Goal: Register for event/course

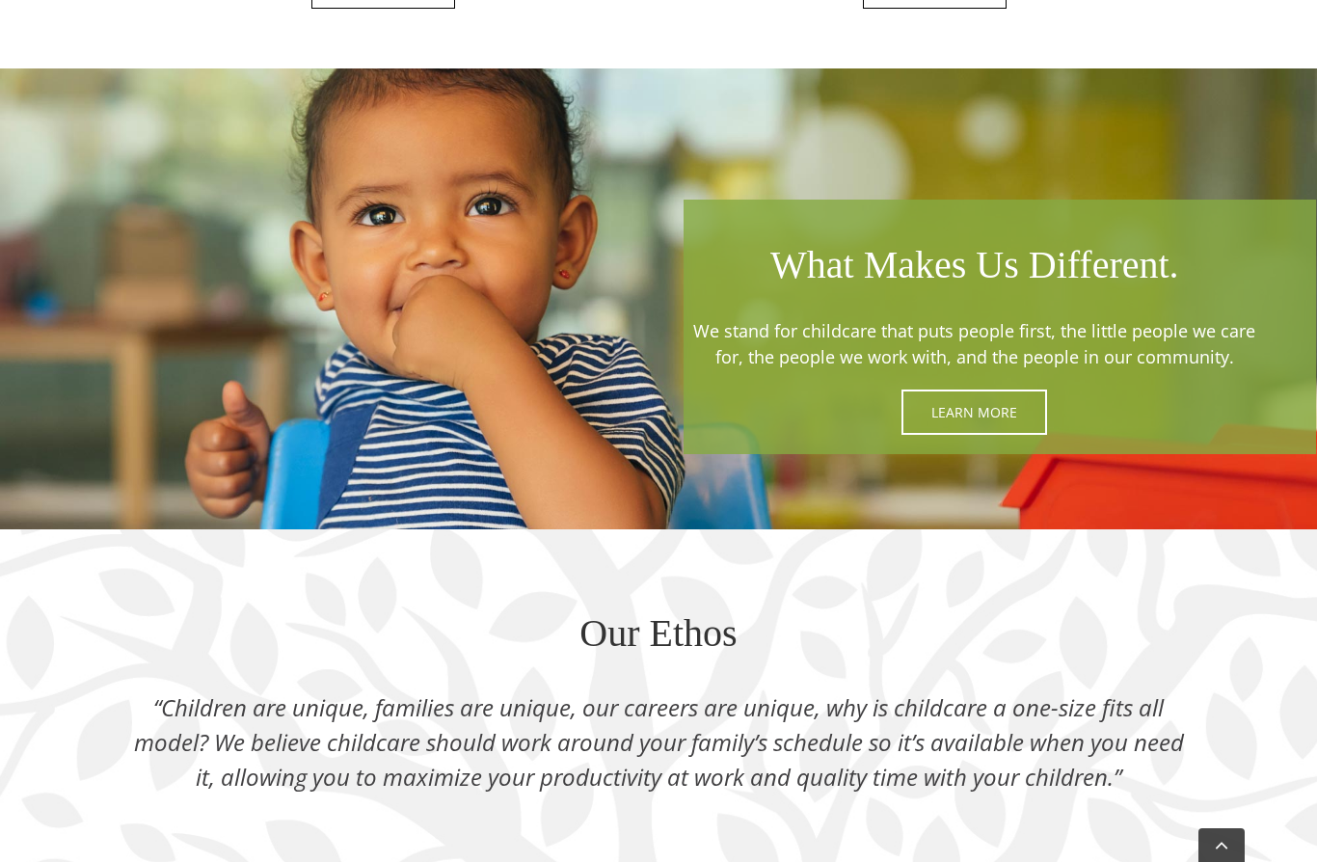
scroll to position [2226, 0]
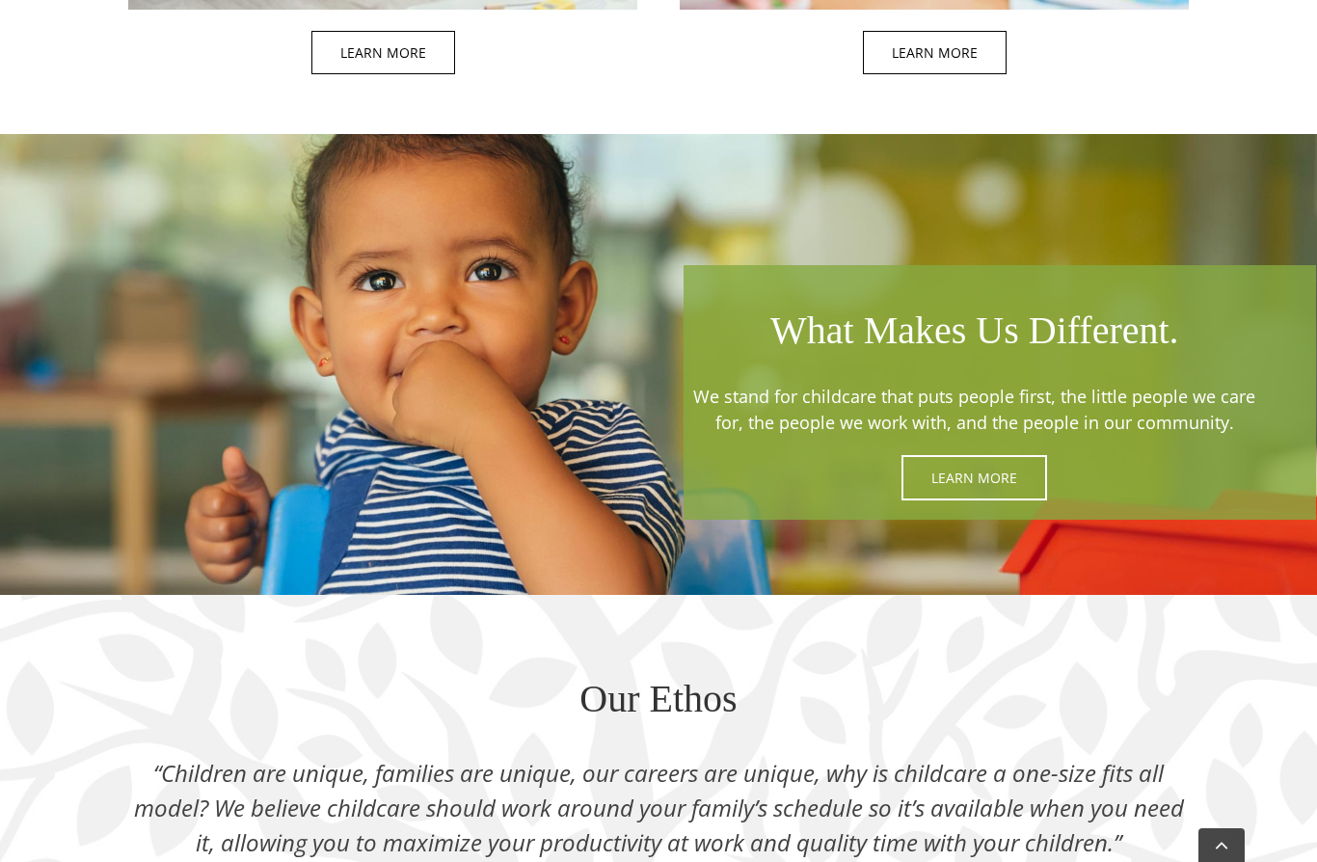
click at [979, 481] on span at bounding box center [999, 392] width 632 height 254
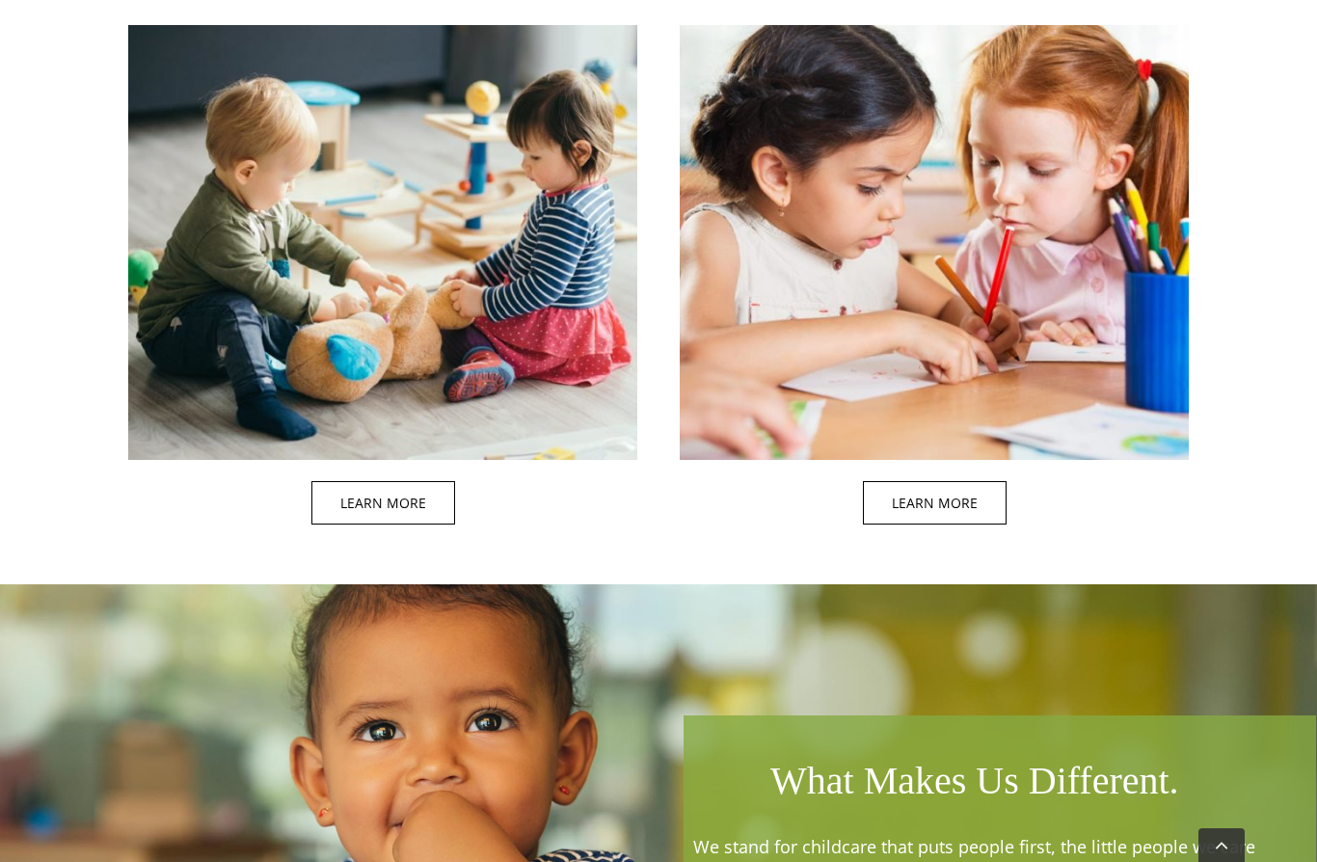
scroll to position [1805, 0]
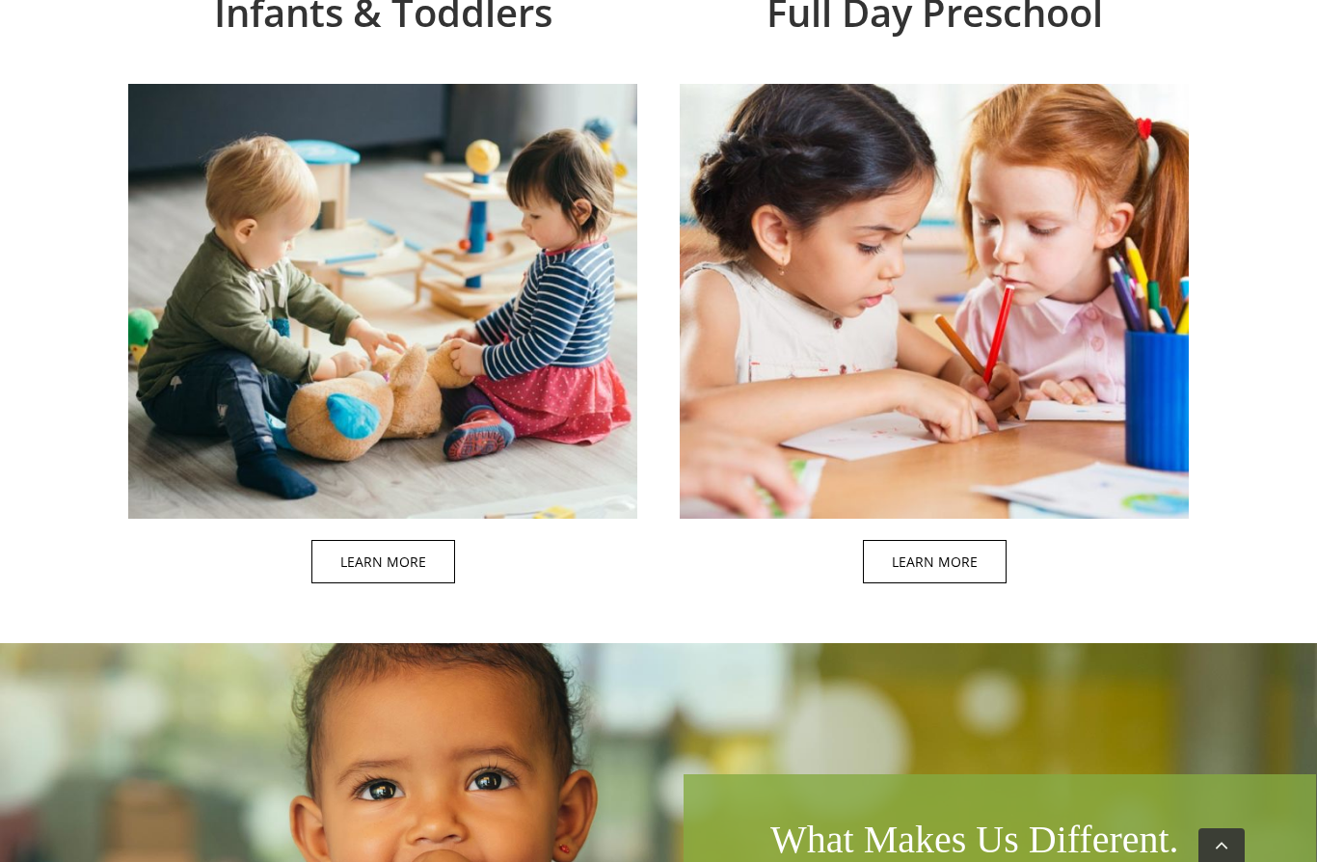
click at [939, 559] on span at bounding box center [954, 284] width 509 height 640
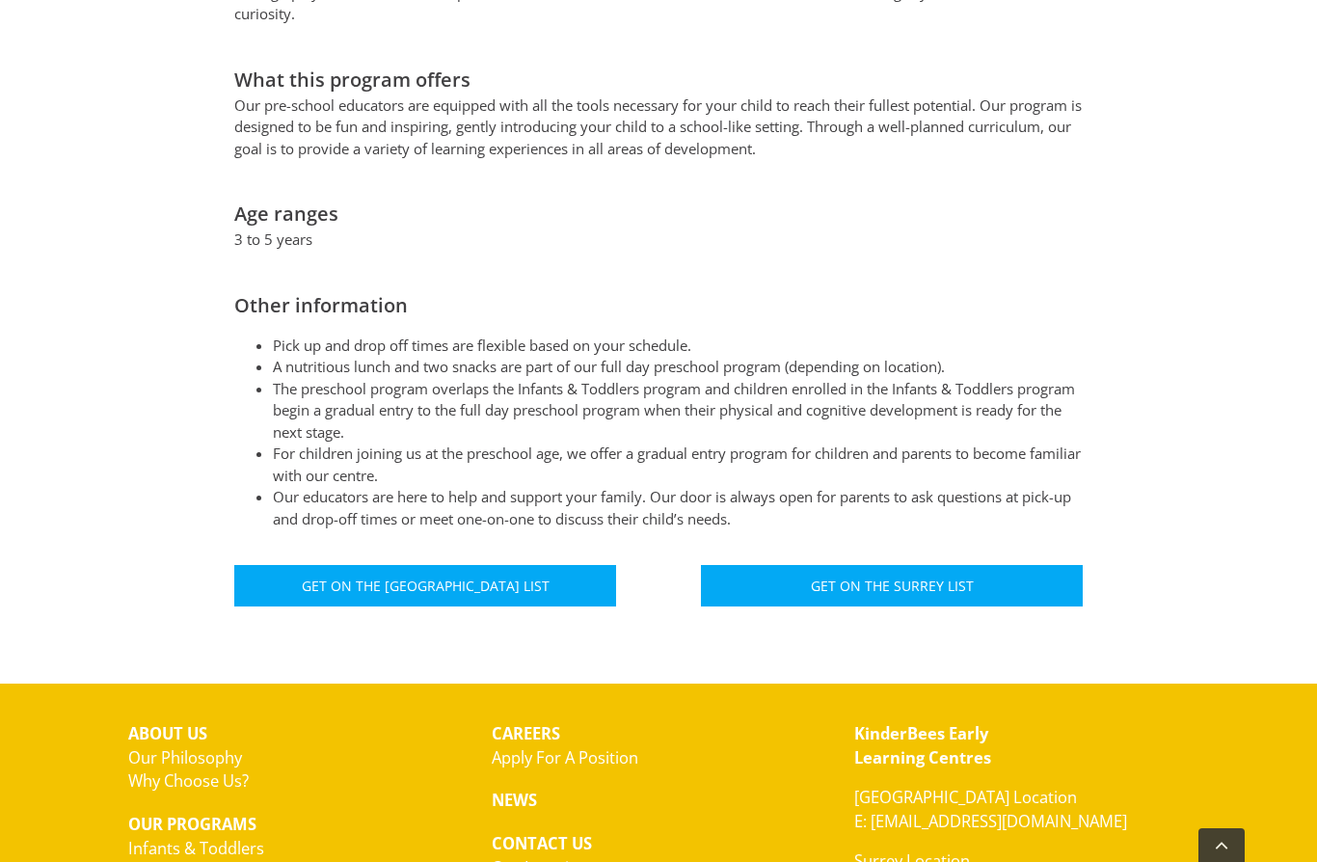
scroll to position [900, 0]
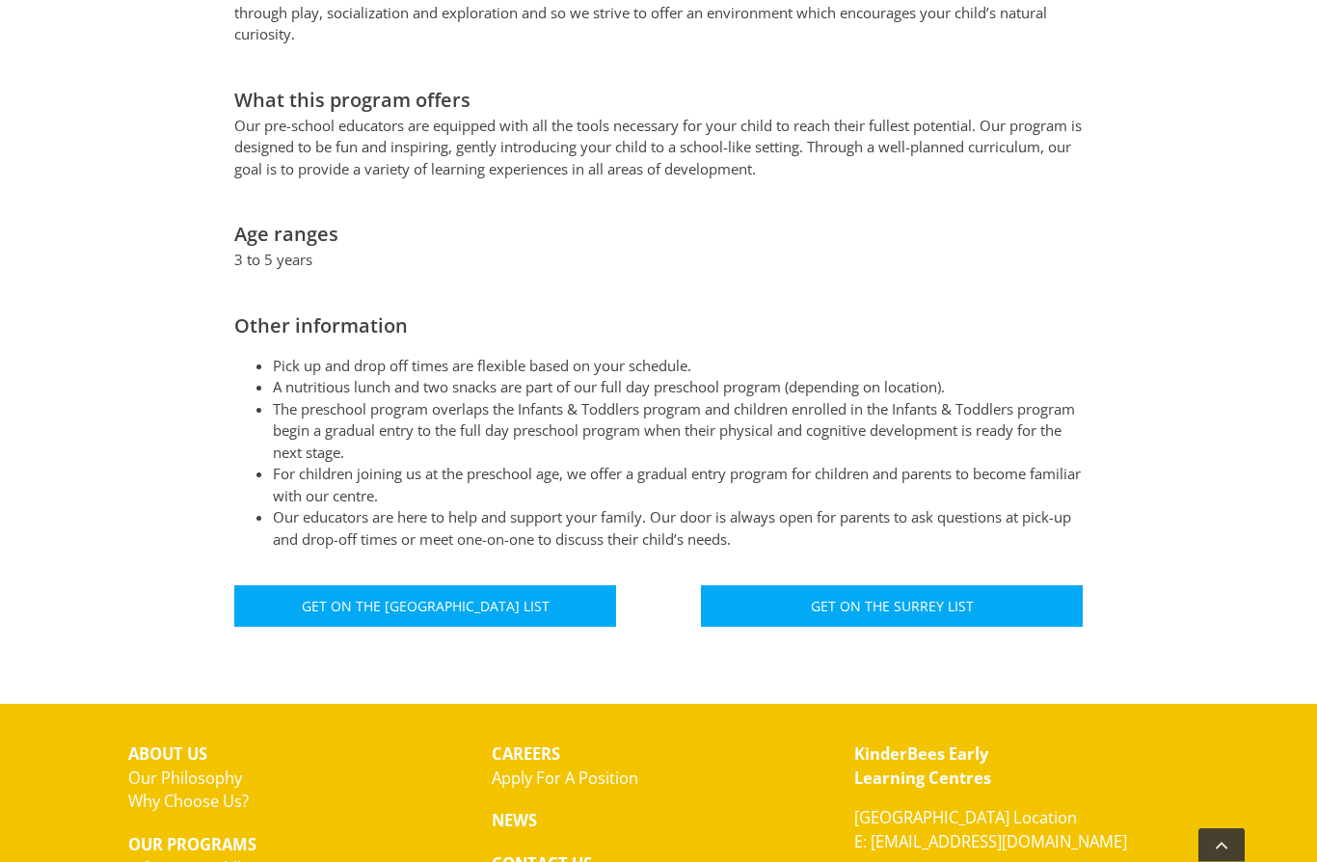
click at [474, 599] on span "Get On The North Vancouver List" at bounding box center [426, 607] width 248 height 16
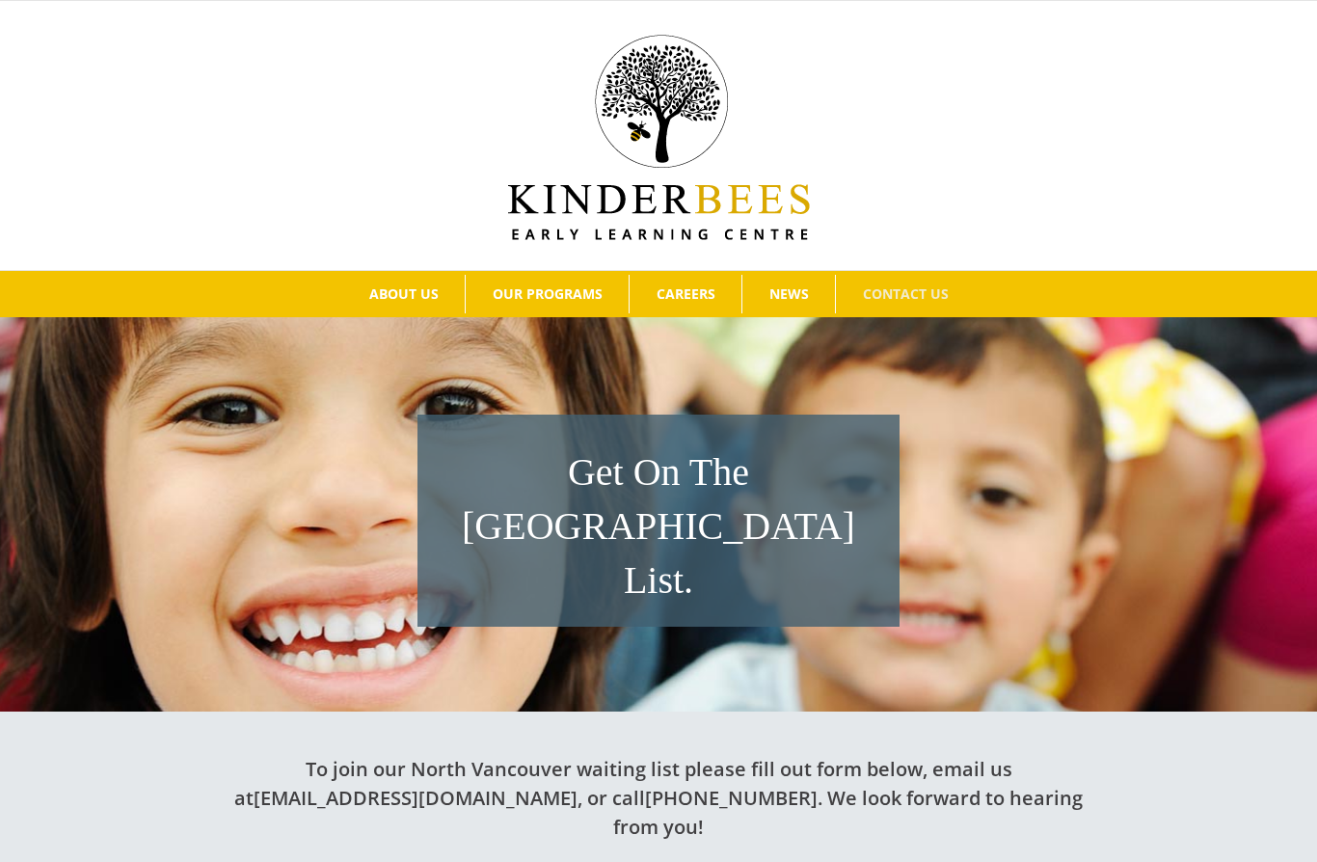
click at [574, 362] on span "Infants and Toddlers" at bounding box center [565, 365] width 160 height 18
click at [599, 400] on link "Full Day Preschool" at bounding box center [599, 400] width 267 height 35
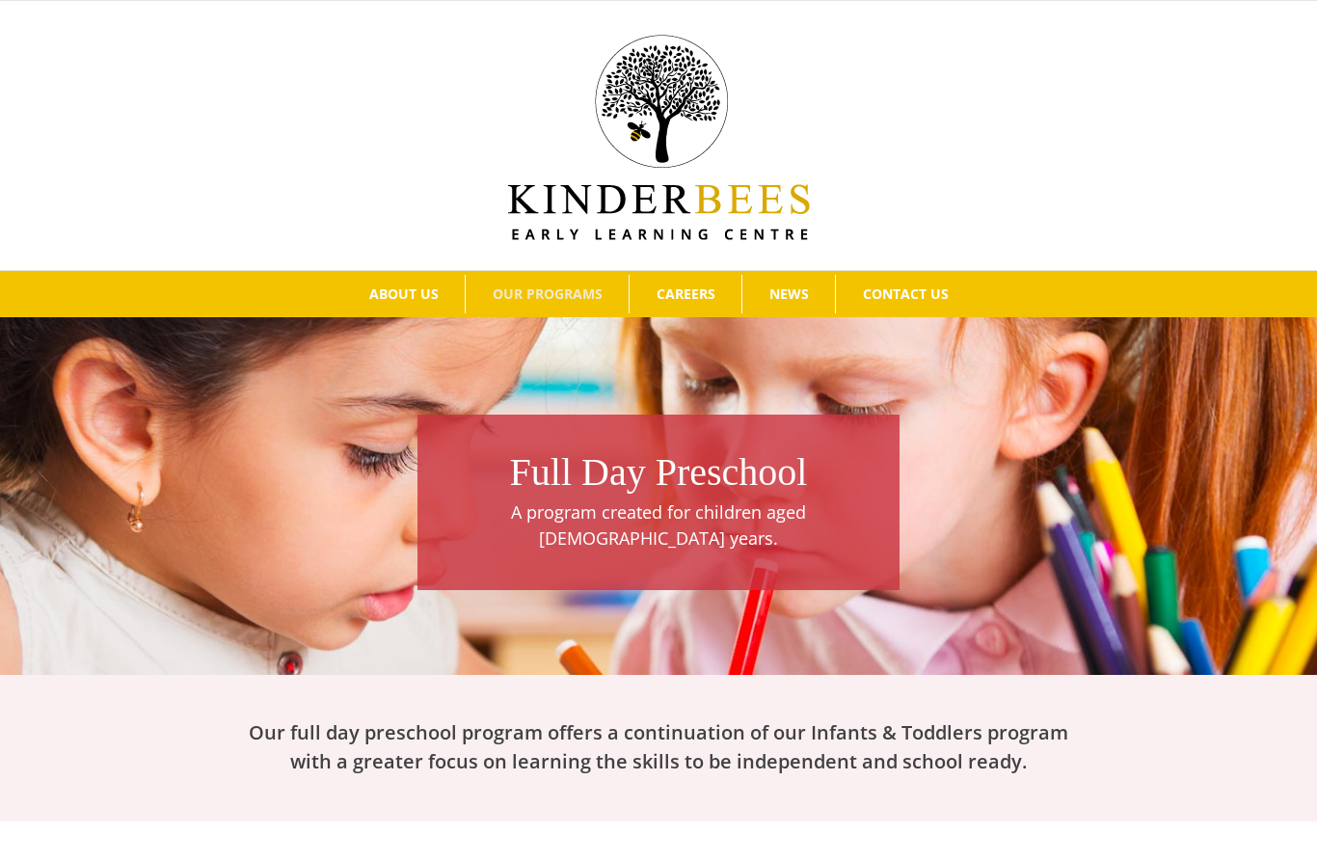
click at [1071, 364] on span "North Vancouver Registration" at bounding box center [963, 365] width 216 height 18
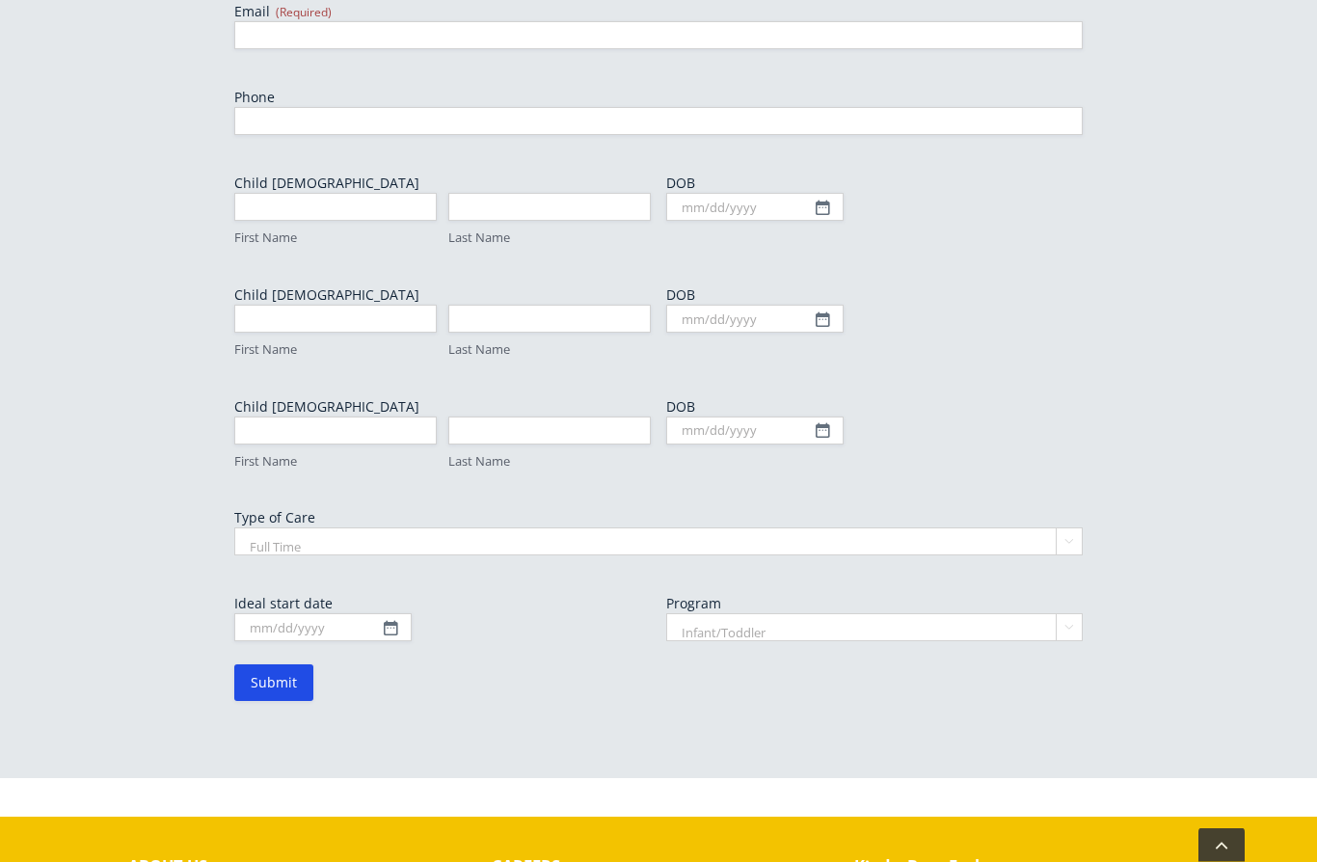
scroll to position [1177, 0]
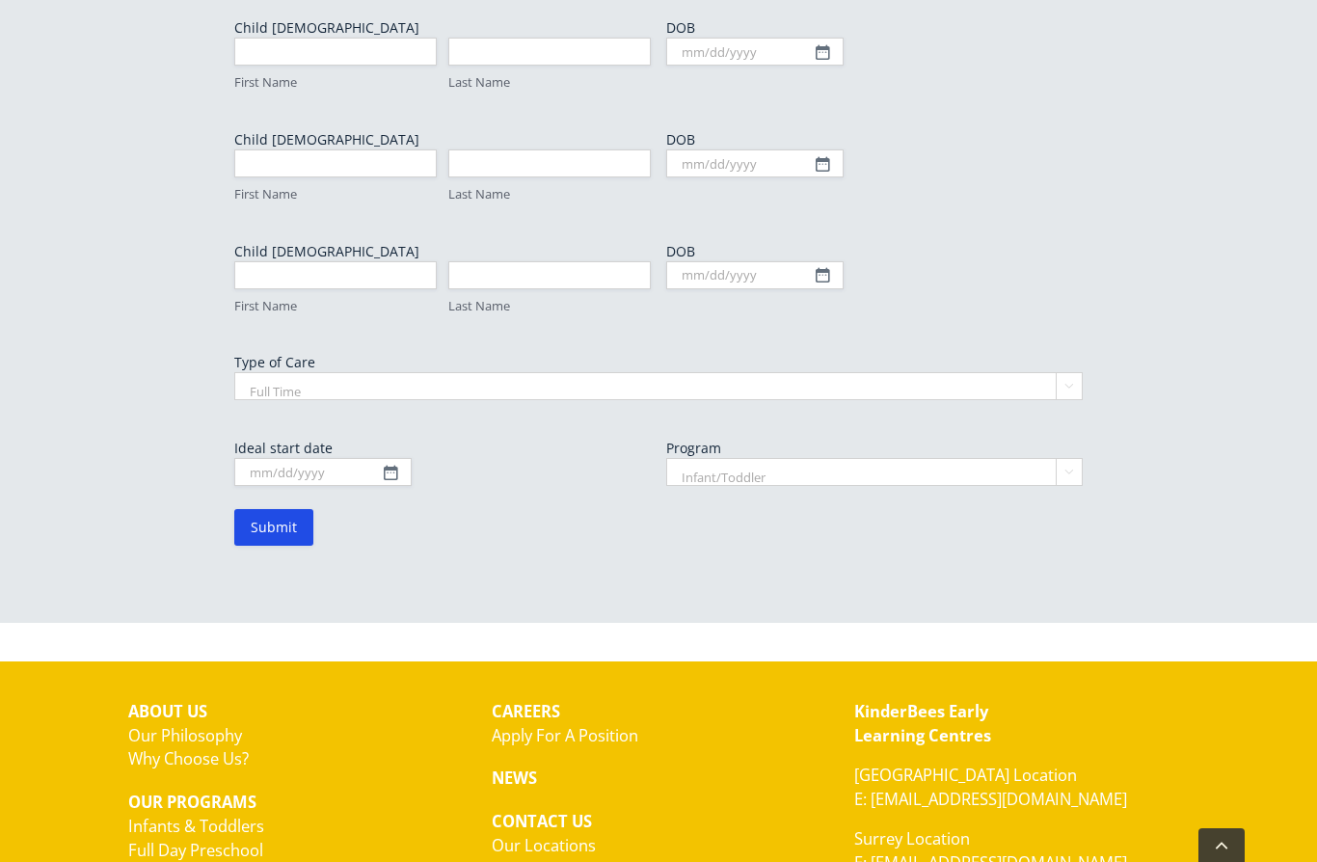
click at [964, 788] on link "E: [EMAIL_ADDRESS][DOMAIN_NAME]" at bounding box center [990, 799] width 273 height 22
click at [386, 458] on input "Ideal start date" at bounding box center [322, 472] width 177 height 28
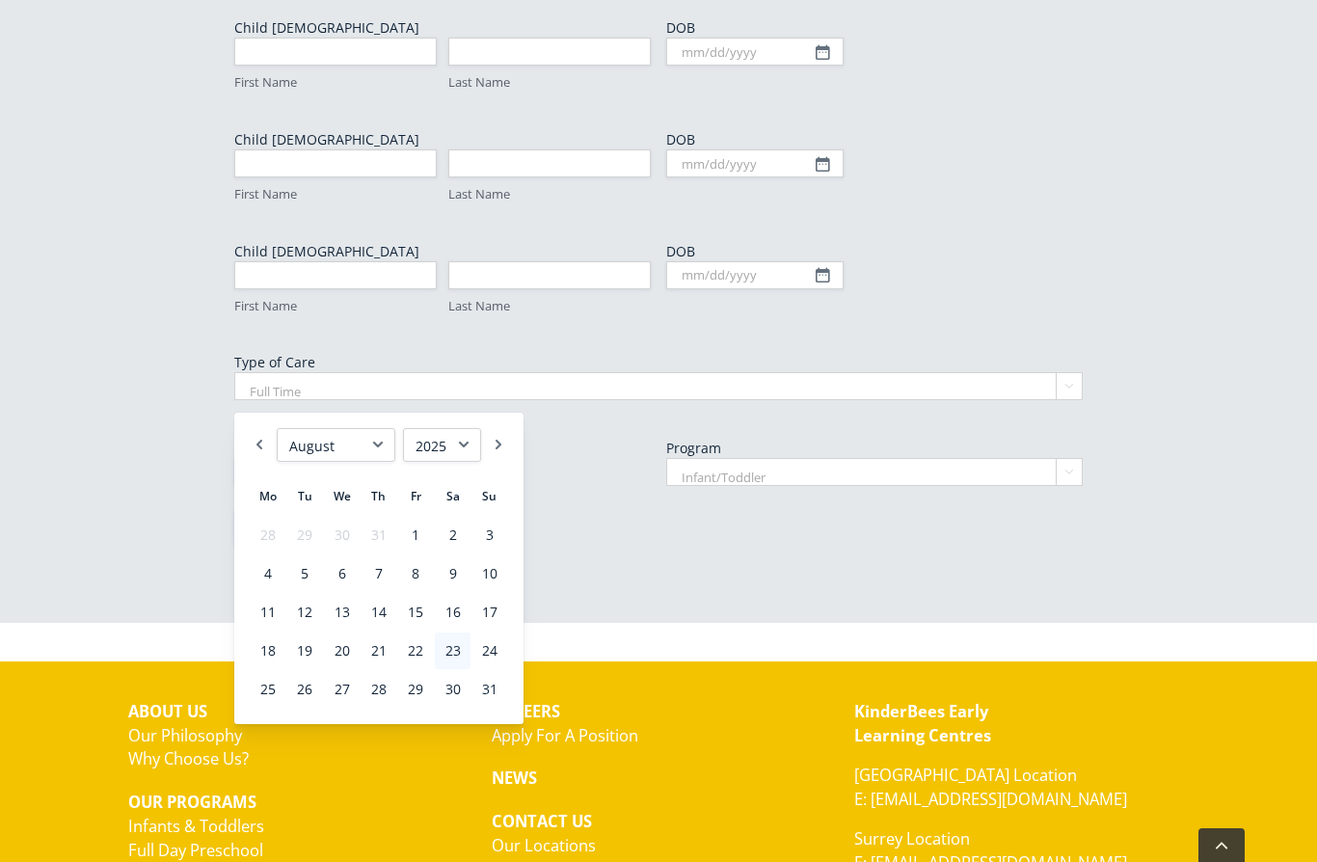
click at [386, 449] on select "January February March April May June July August September October November De…" at bounding box center [336, 445] width 119 height 34
click at [498, 441] on link "Next" at bounding box center [498, 445] width 19 height 34
click at [490, 447] on link "Next" at bounding box center [498, 445] width 19 height 34
click at [503, 443] on link "Next" at bounding box center [498, 445] width 19 height 34
click at [501, 440] on link "Next" at bounding box center [498, 445] width 19 height 34
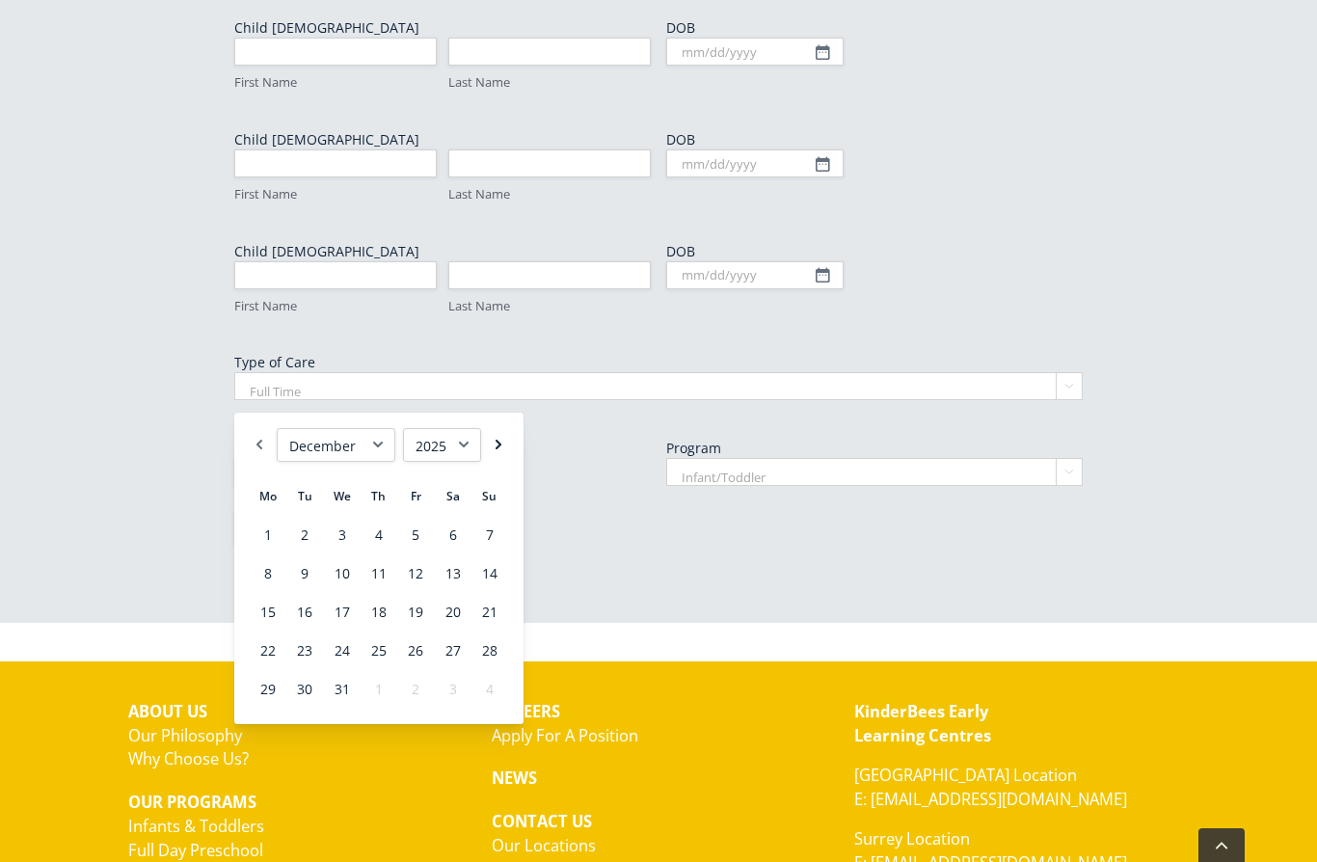
click at [494, 453] on link "Next" at bounding box center [498, 445] width 19 height 34
click at [499, 451] on link "Next" at bounding box center [498, 445] width 19 height 34
click at [500, 449] on link "Next" at bounding box center [498, 445] width 19 height 34
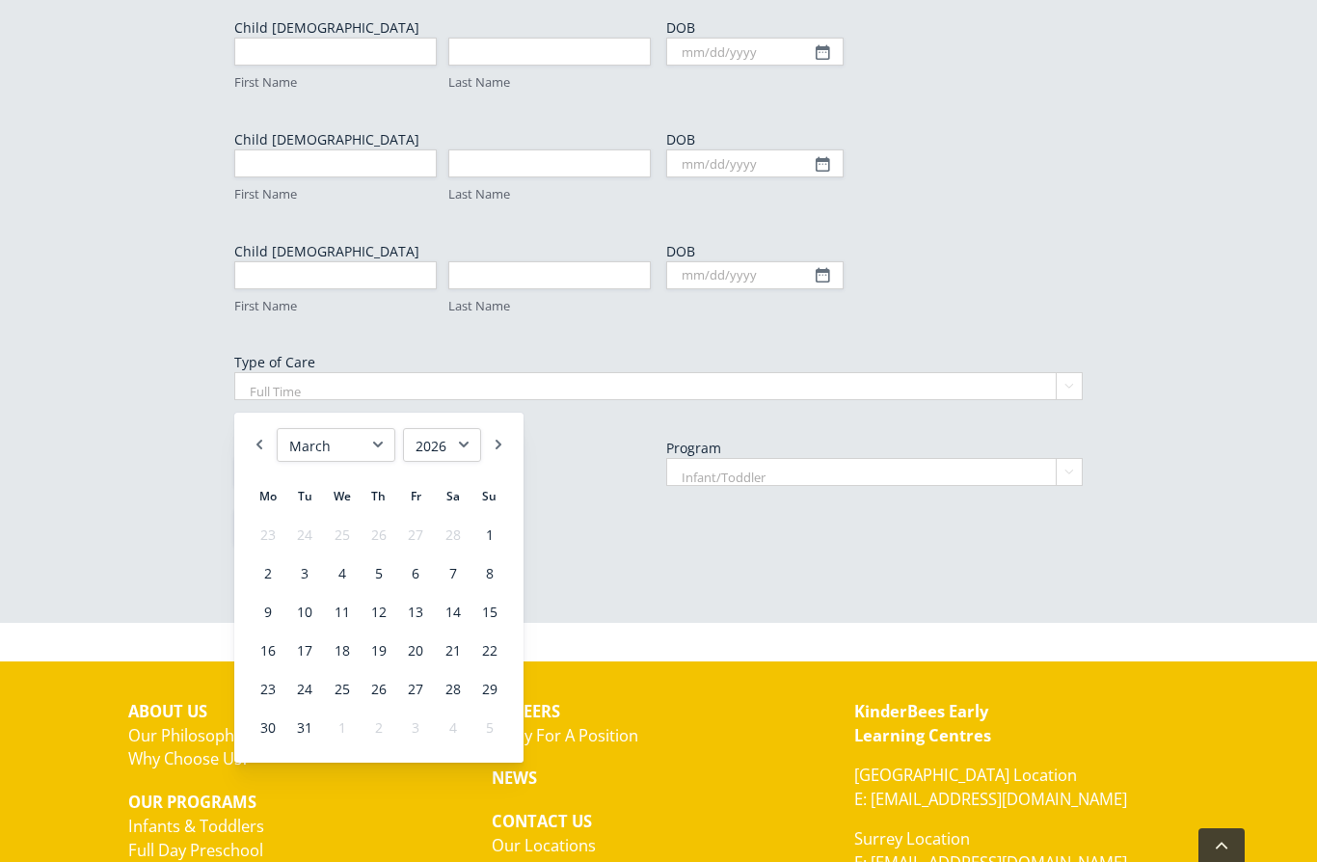
click at [498, 445] on link "Next" at bounding box center [498, 445] width 19 height 34
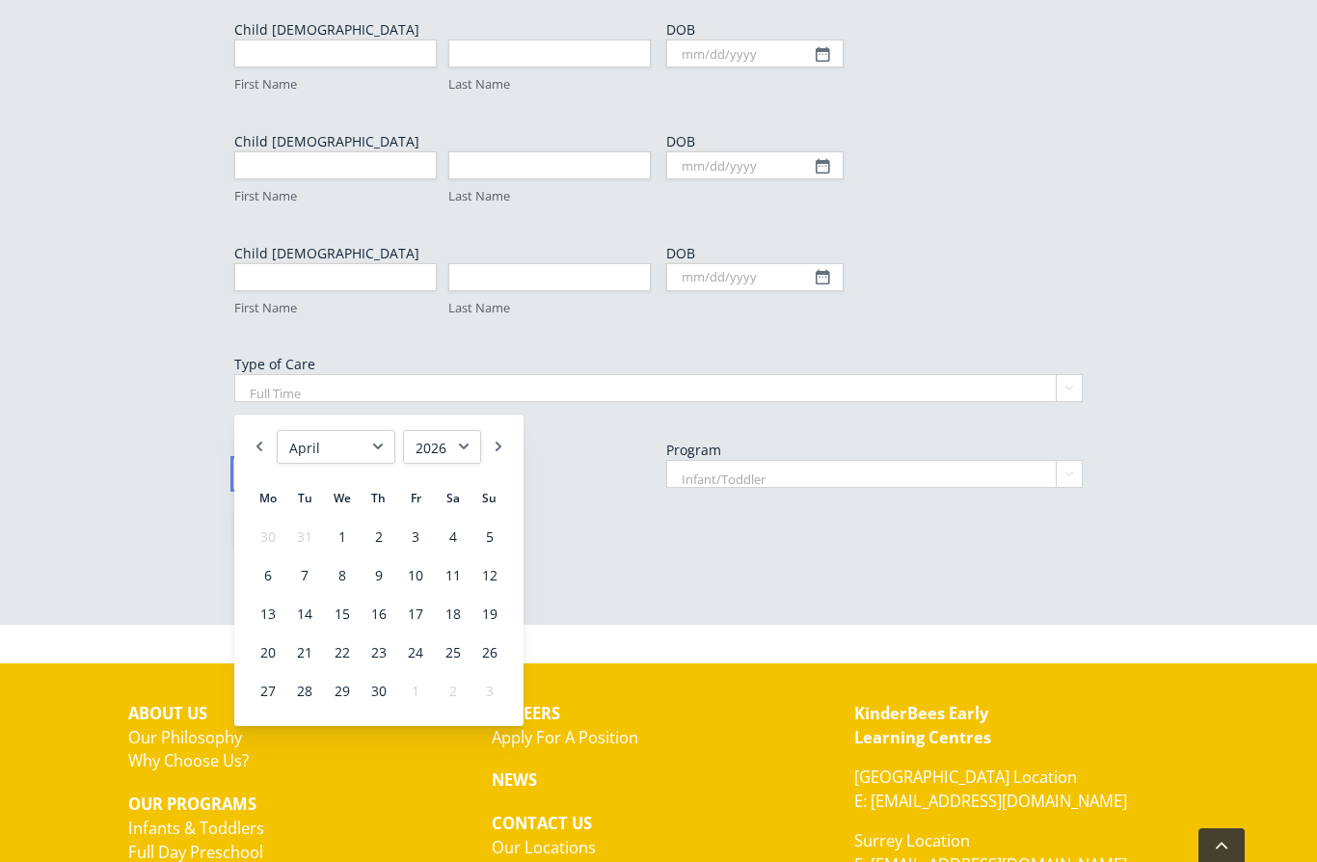
scroll to position [1149, 0]
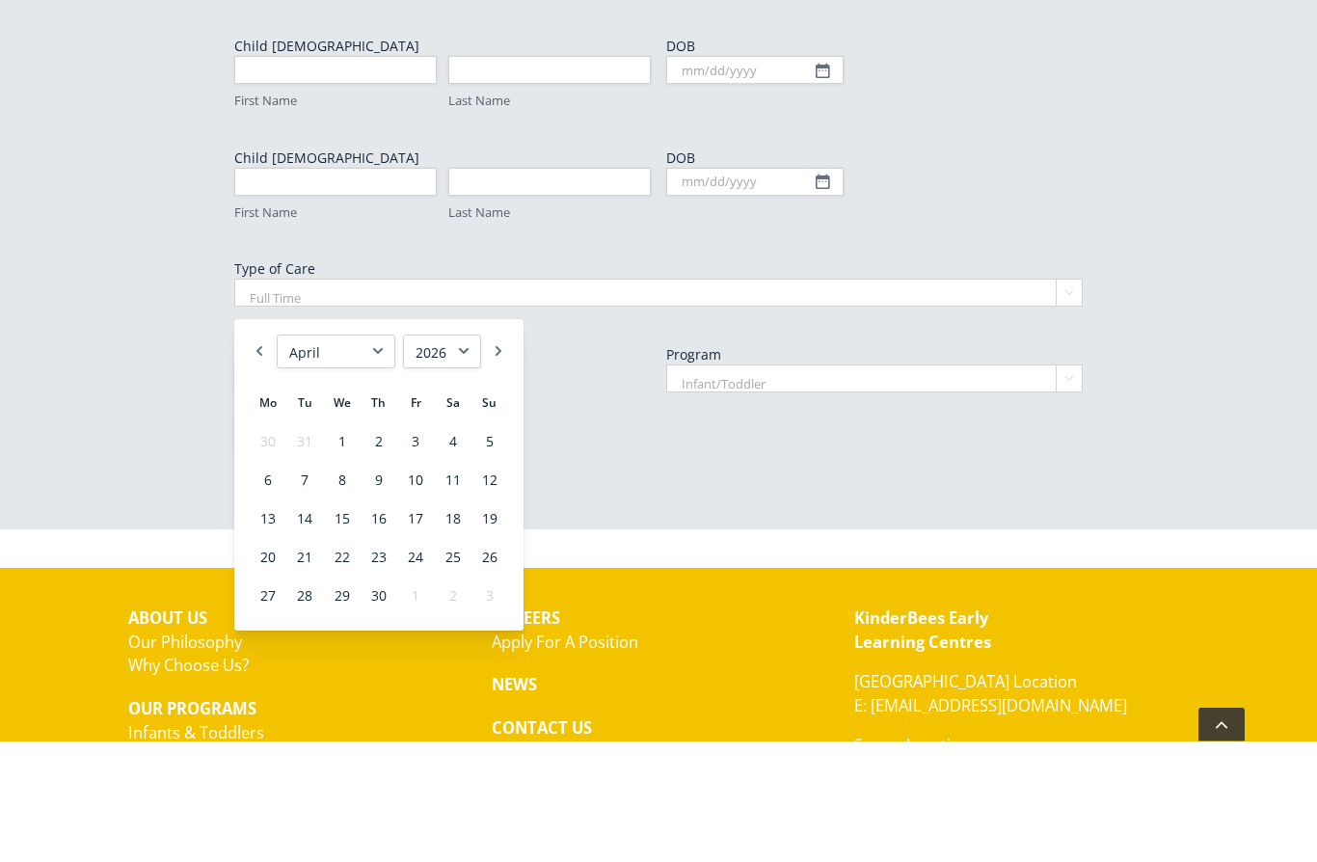
click at [1065, 486] on select "Infant/Toddler Preschool" at bounding box center [874, 500] width 416 height 28
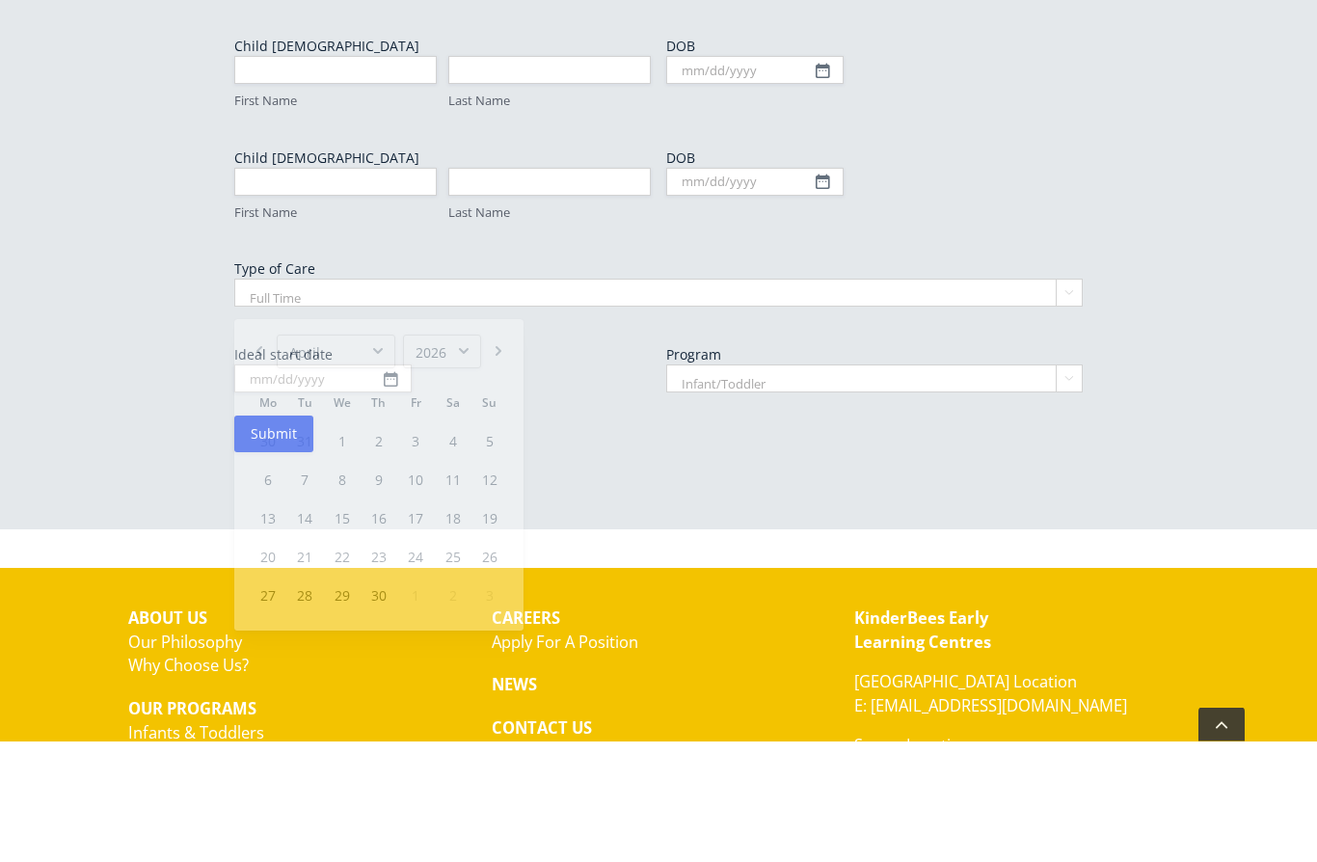
scroll to position [1177, 0]
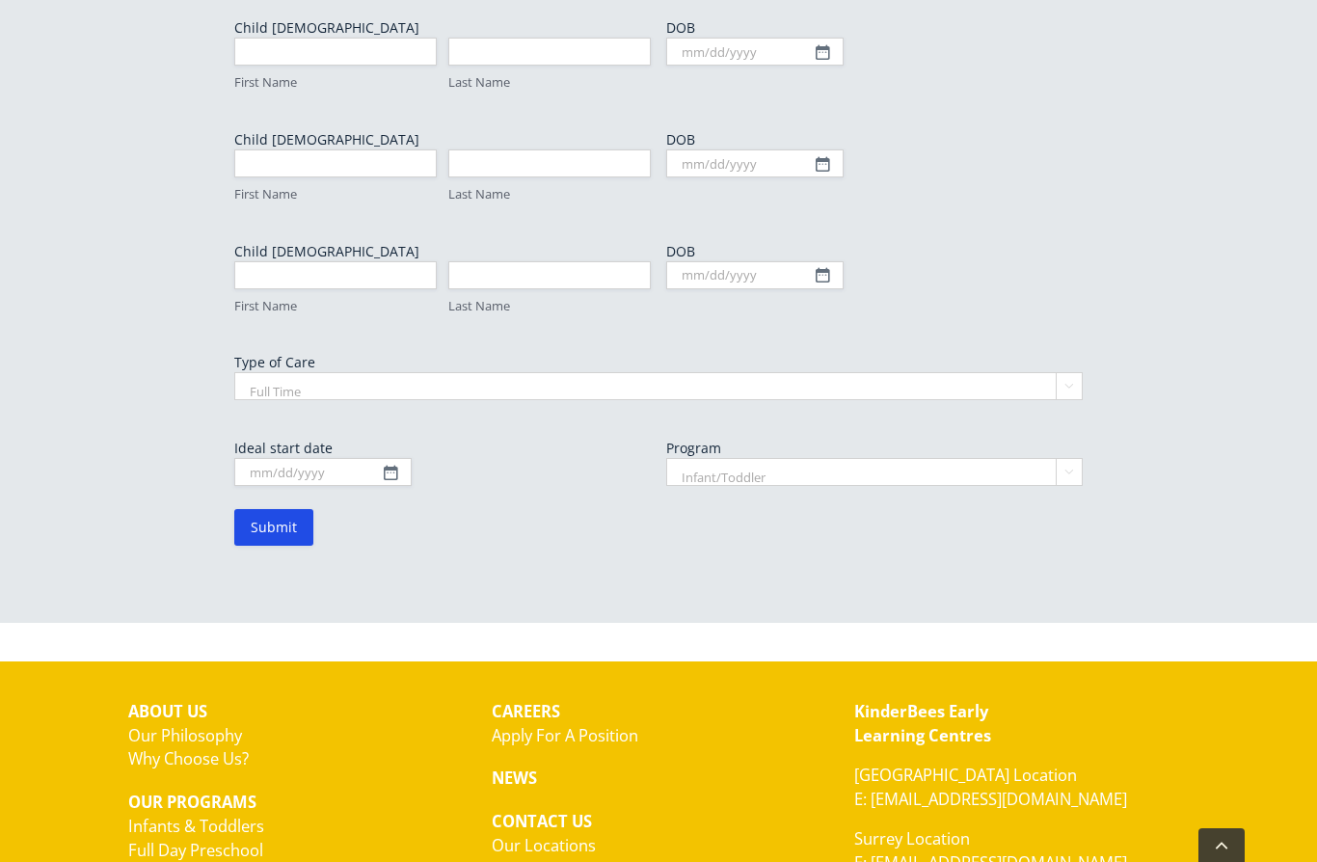
select select "Preschool"
click at [268, 372] on select "Full Time Part Time" at bounding box center [658, 386] width 848 height 28
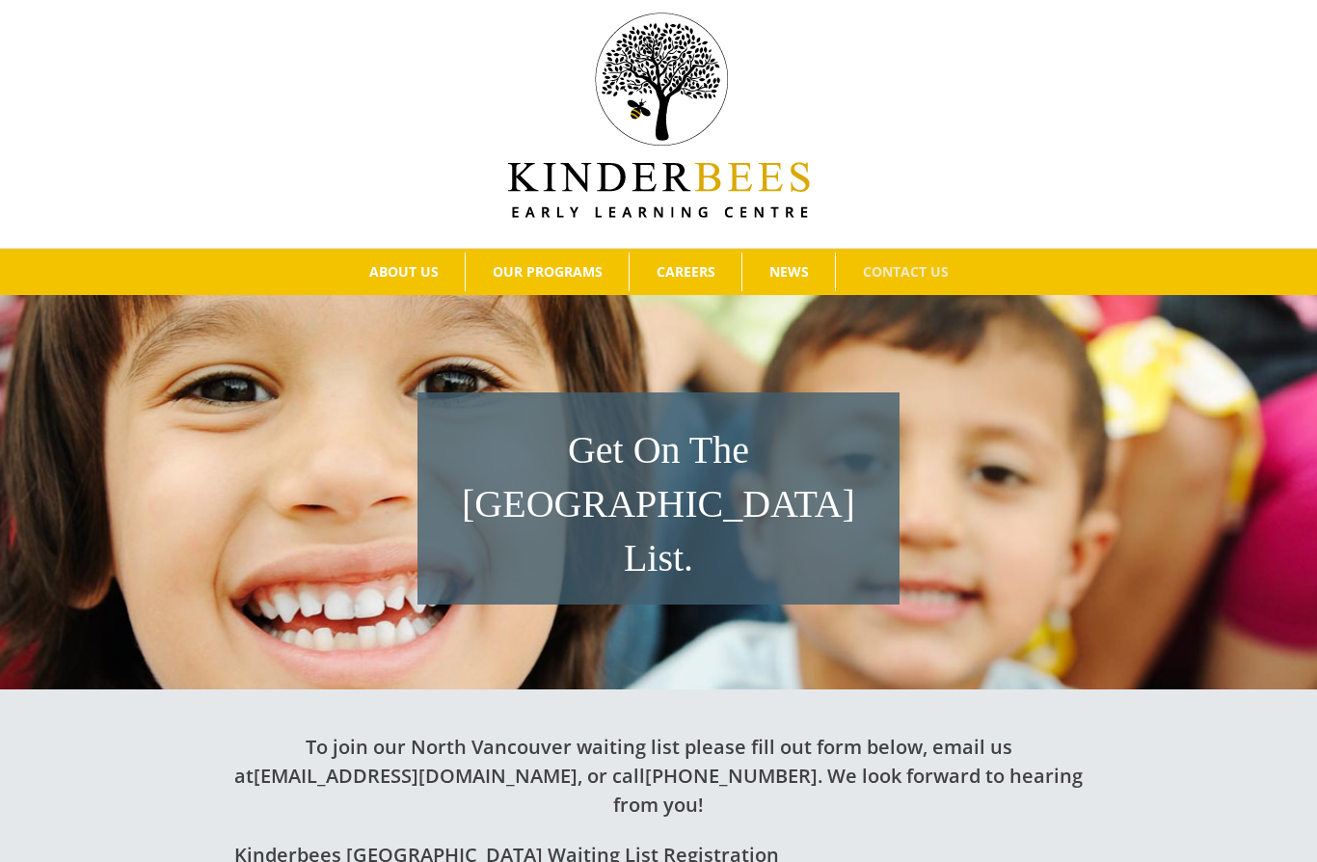
scroll to position [0, 0]
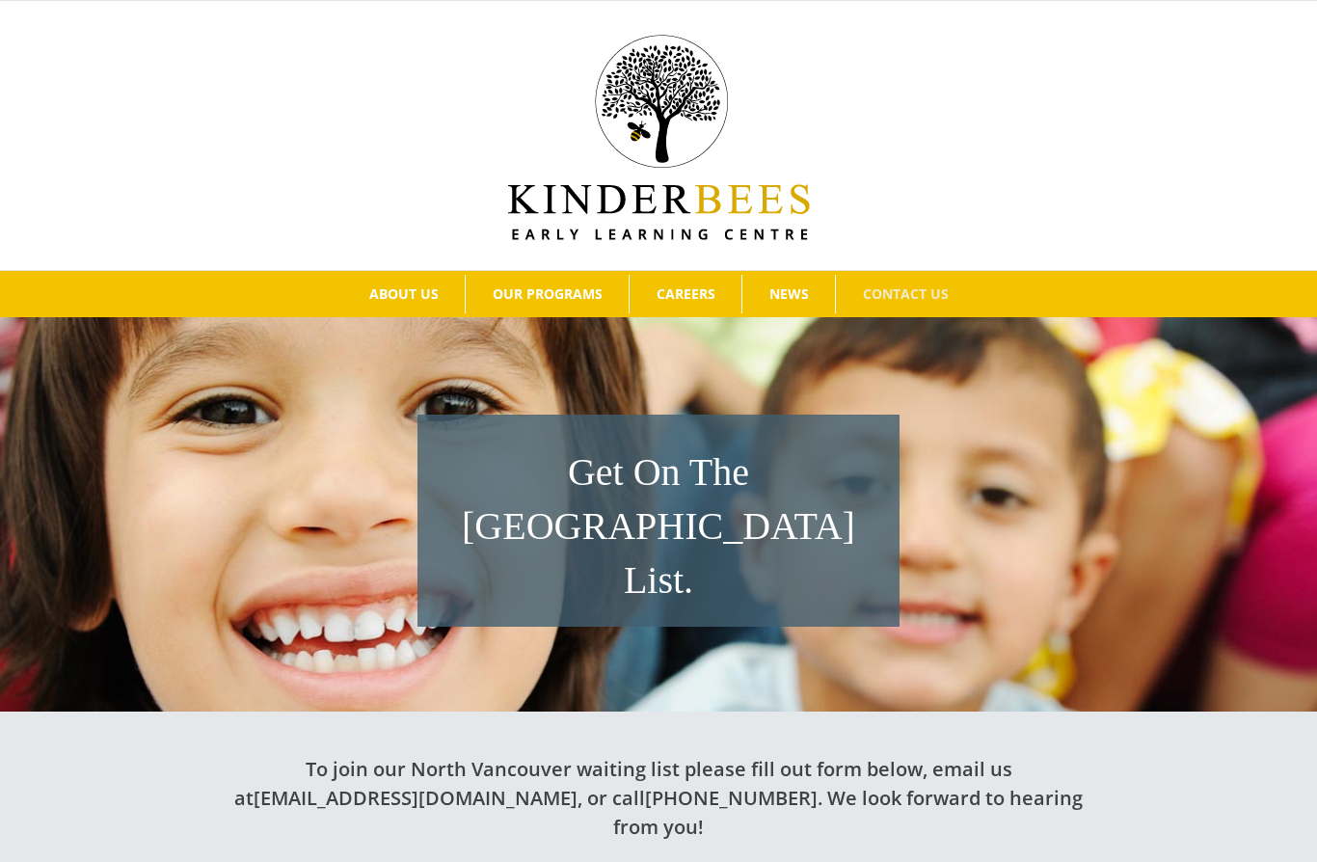
click at [809, 291] on span "NEWS" at bounding box center [789, 293] width 40 height 13
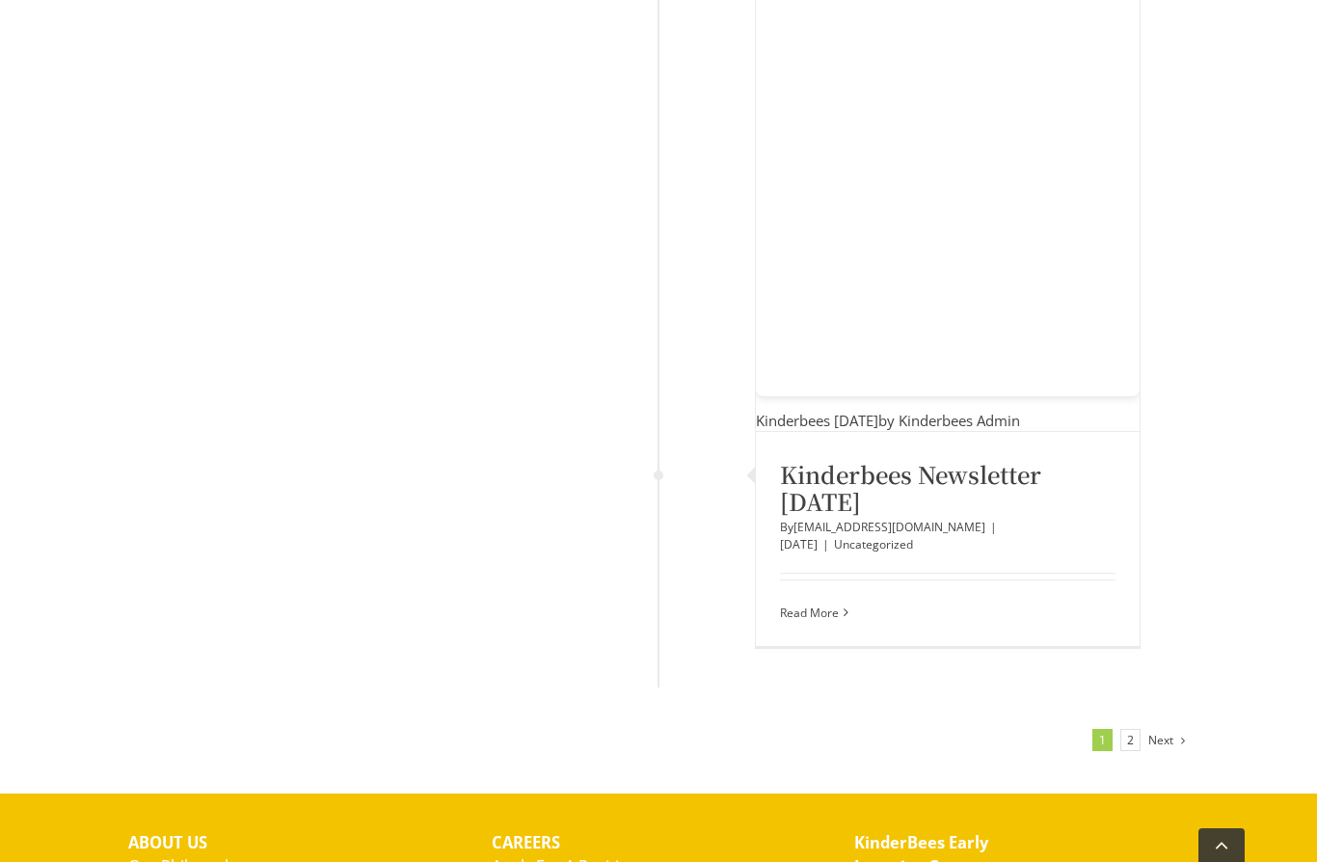
scroll to position [7459, 0]
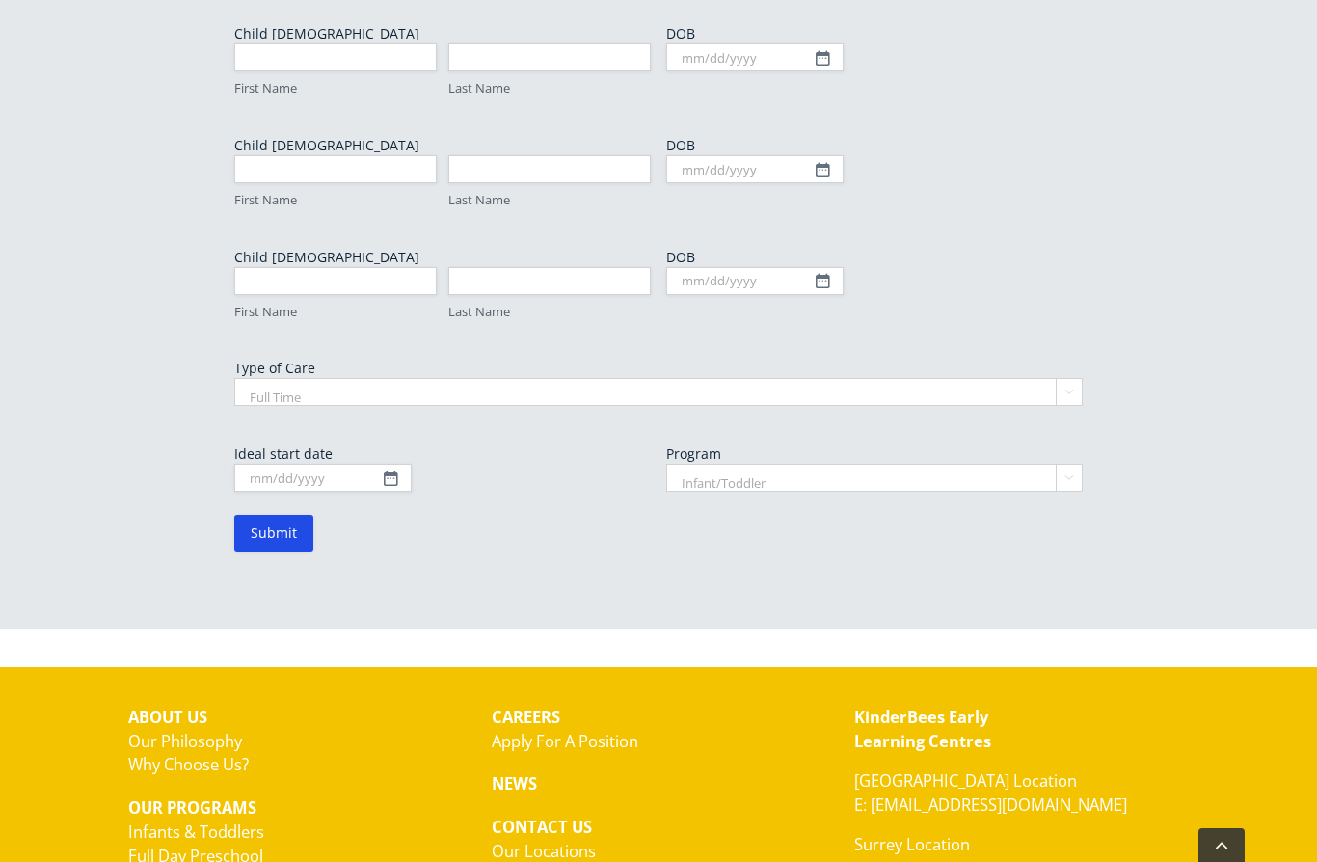
scroll to position [1177, 0]
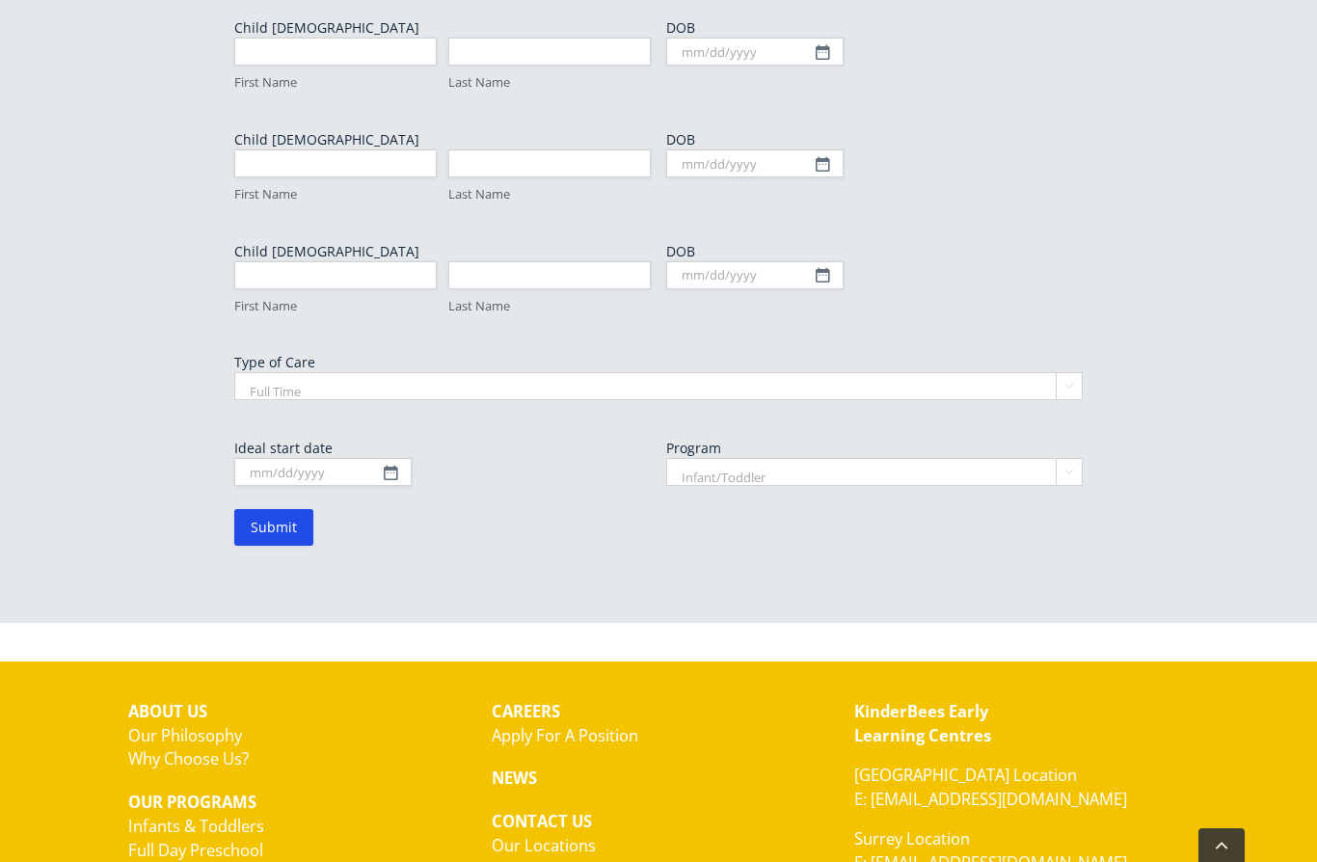
click at [573, 834] on link "Our Locations" at bounding box center [544, 845] width 104 height 22
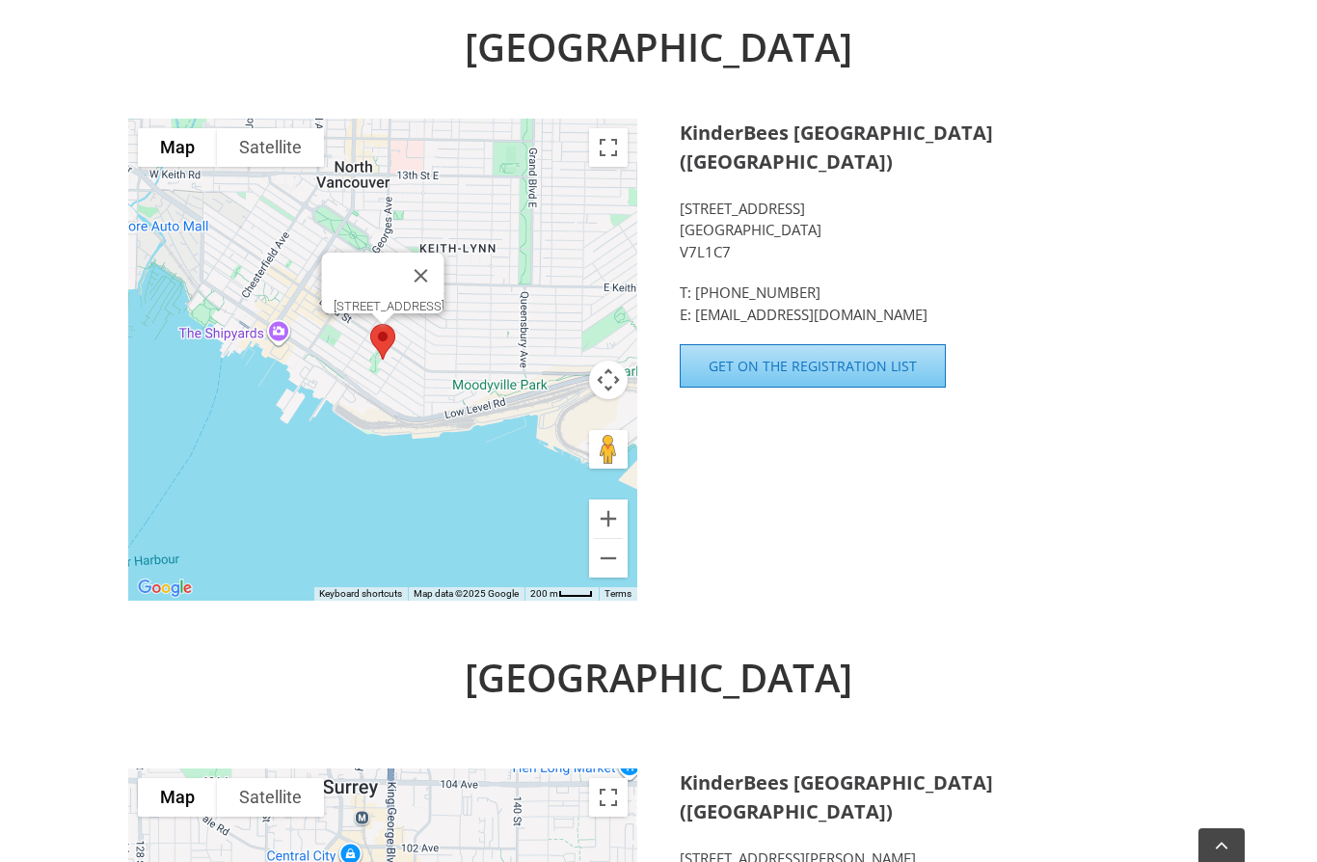
scroll to position [690, 0]
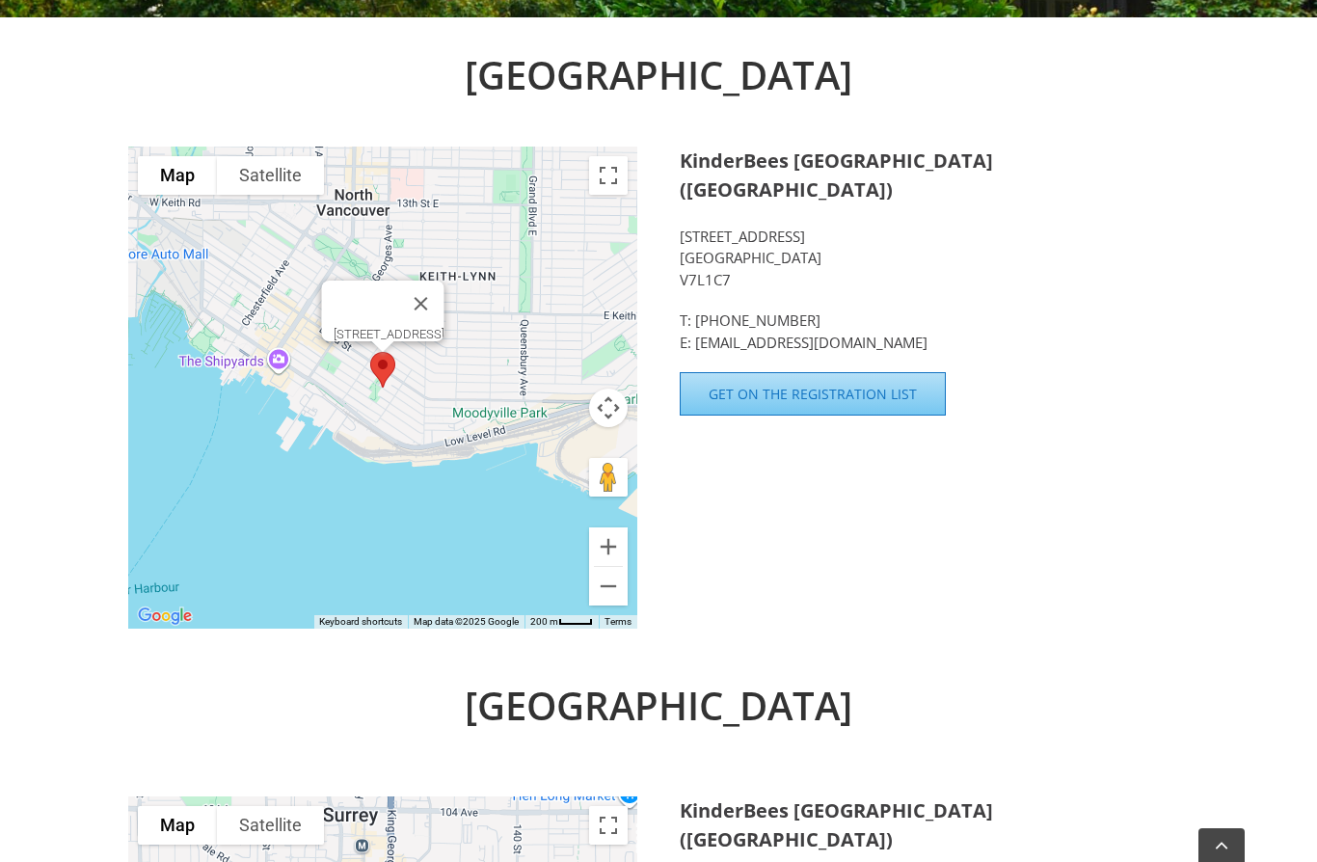
scroll to position [657, 0]
click at [427, 334] on div "[STREET_ADDRESS]" at bounding box center [389, 335] width 111 height 14
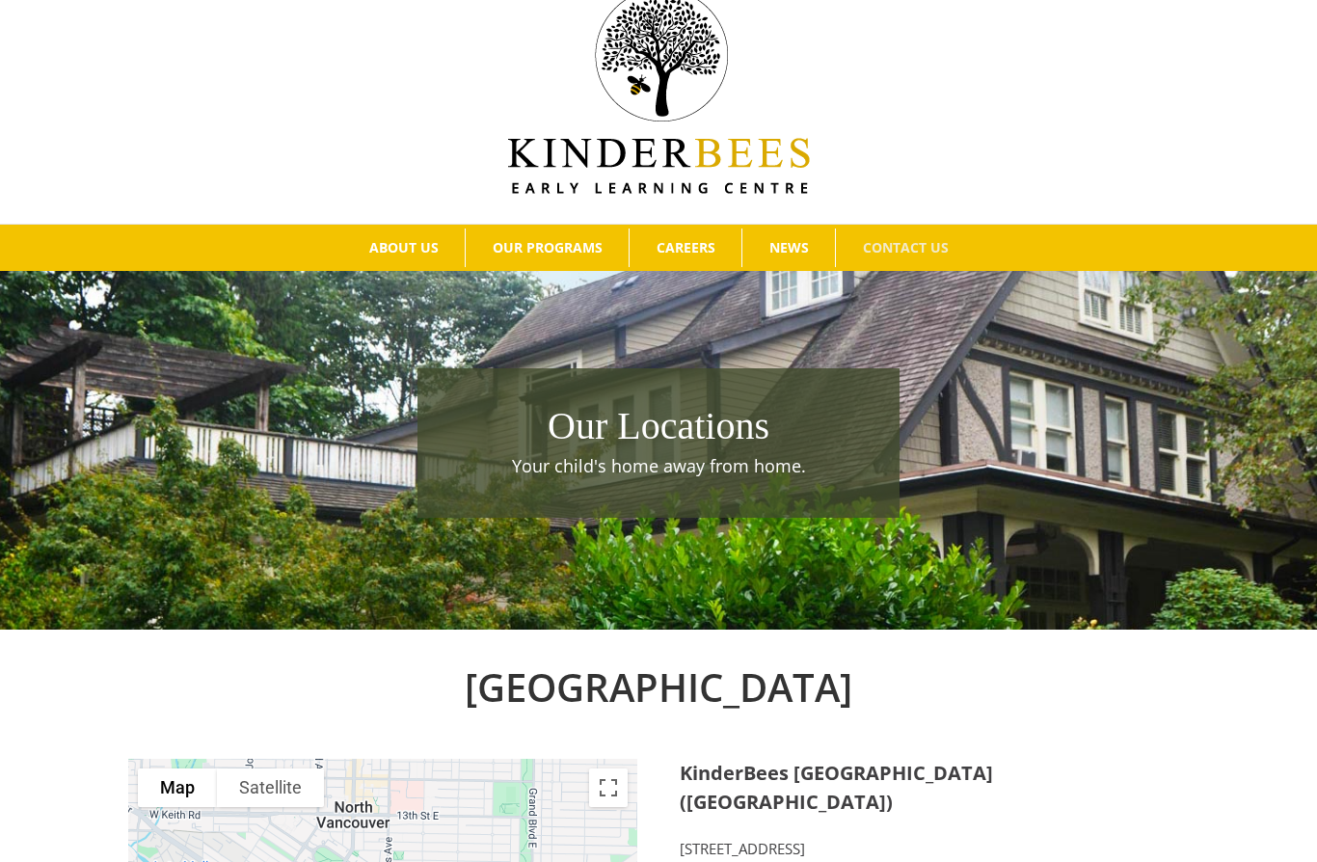
scroll to position [0, 0]
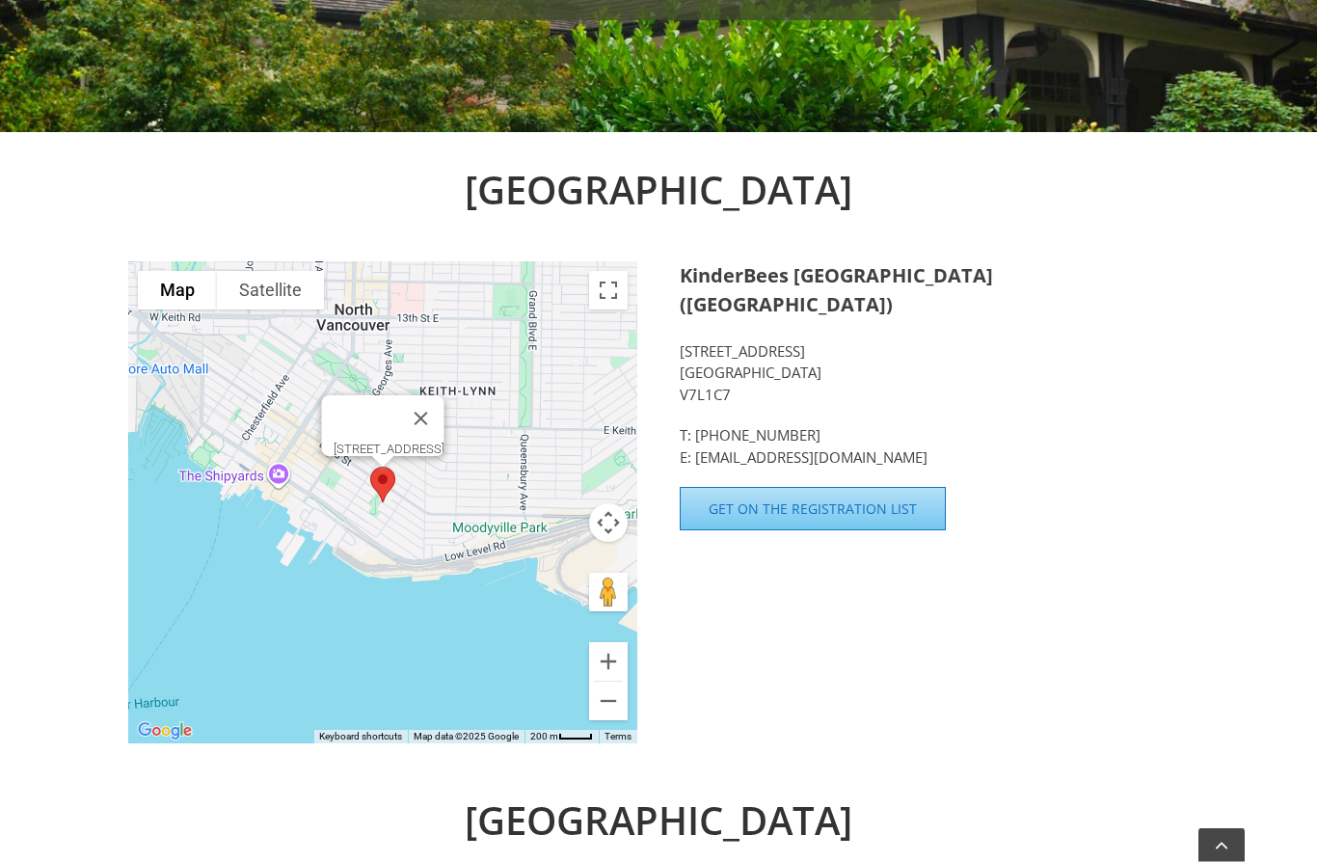
scroll to position [542, 0]
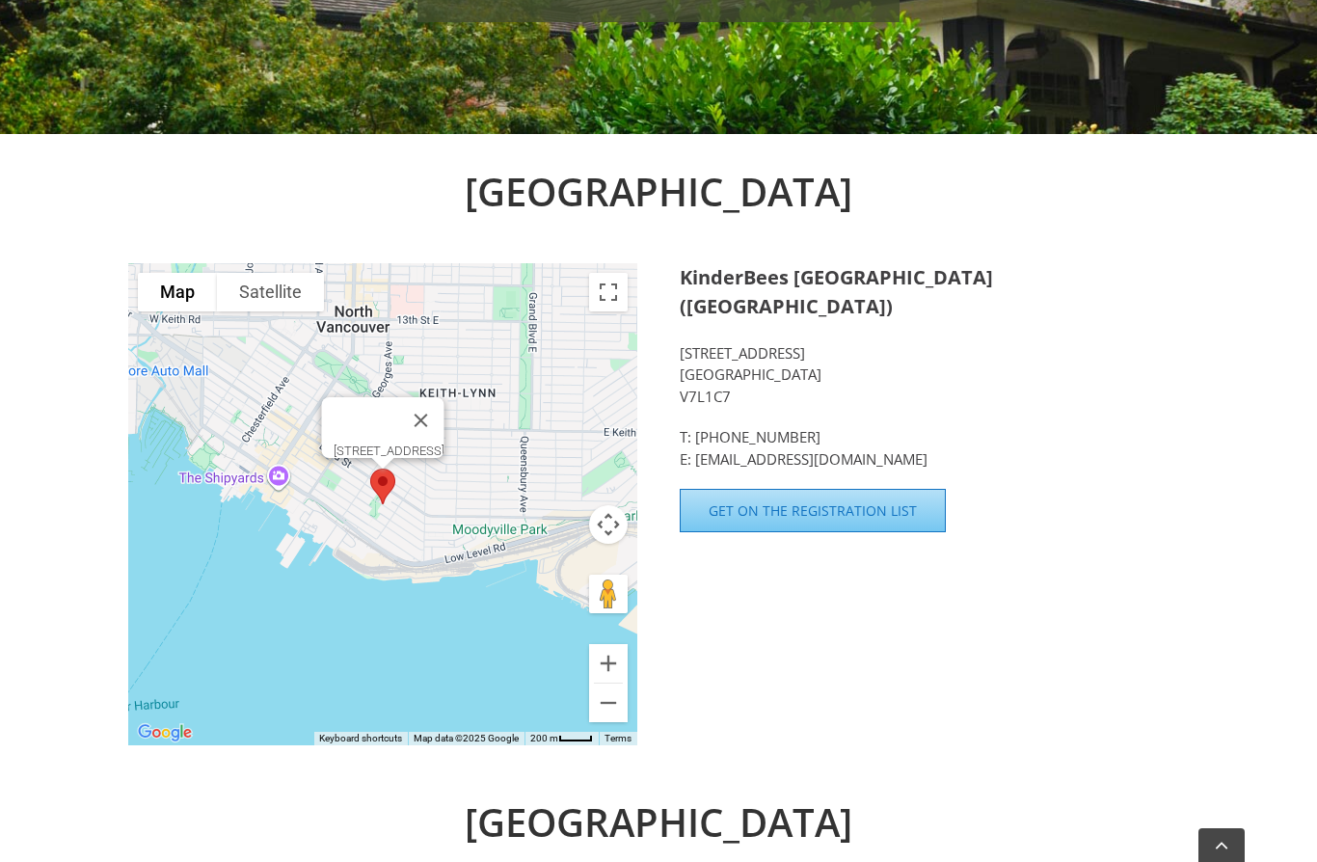
click at [904, 502] on span "Get on the Registration List" at bounding box center [813, 510] width 208 height 16
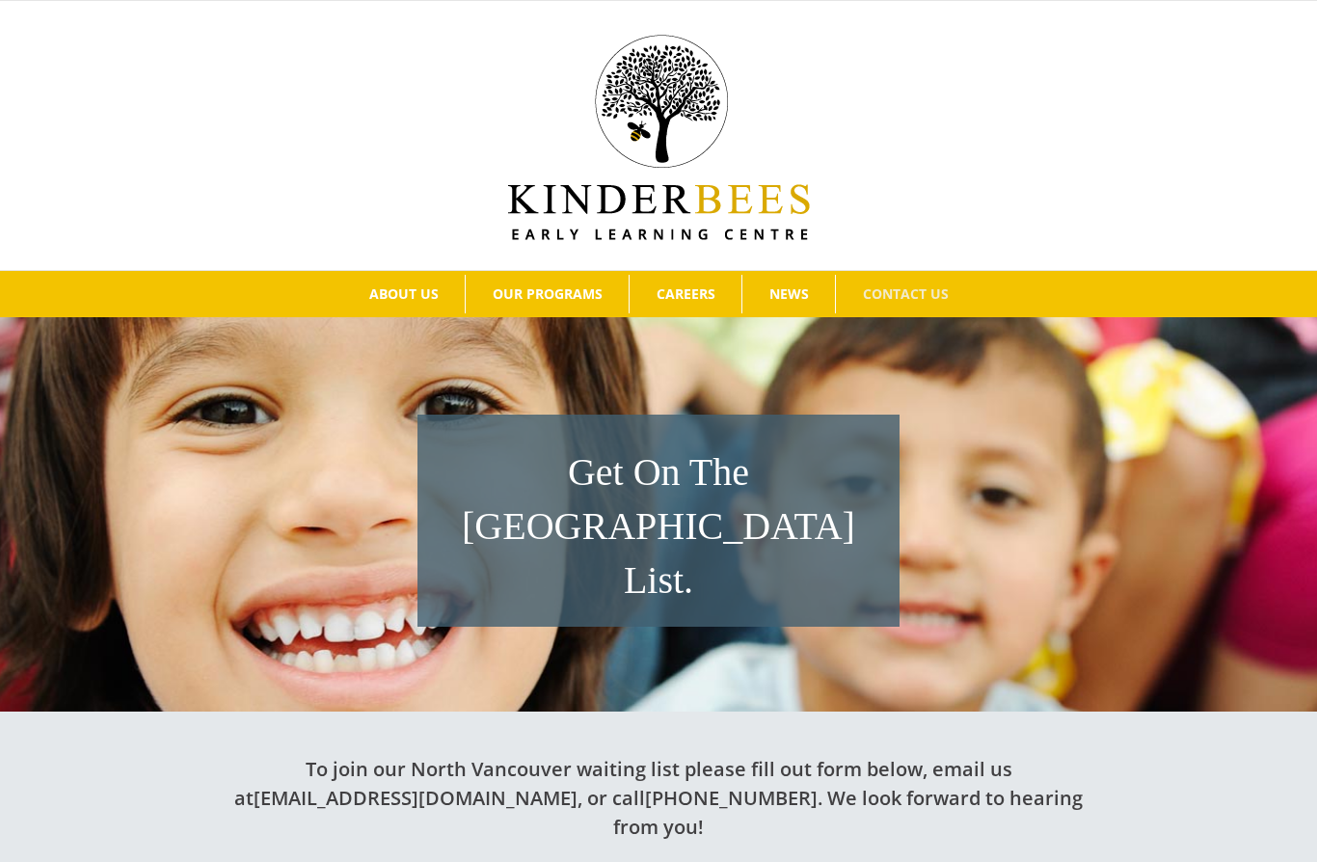
click at [576, 326] on span "Learning at KinderBees" at bounding box center [573, 330] width 176 height 18
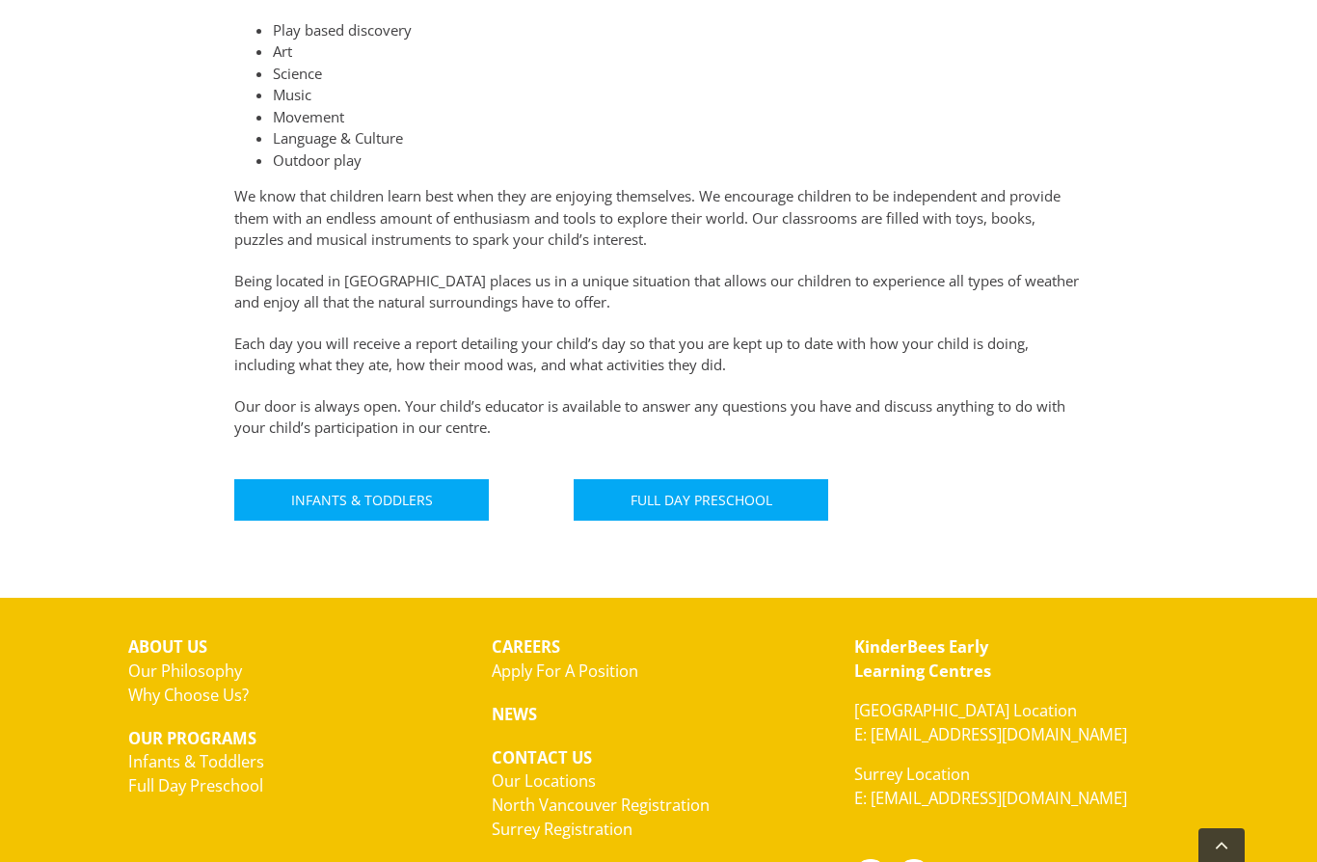
scroll to position [1005, 0]
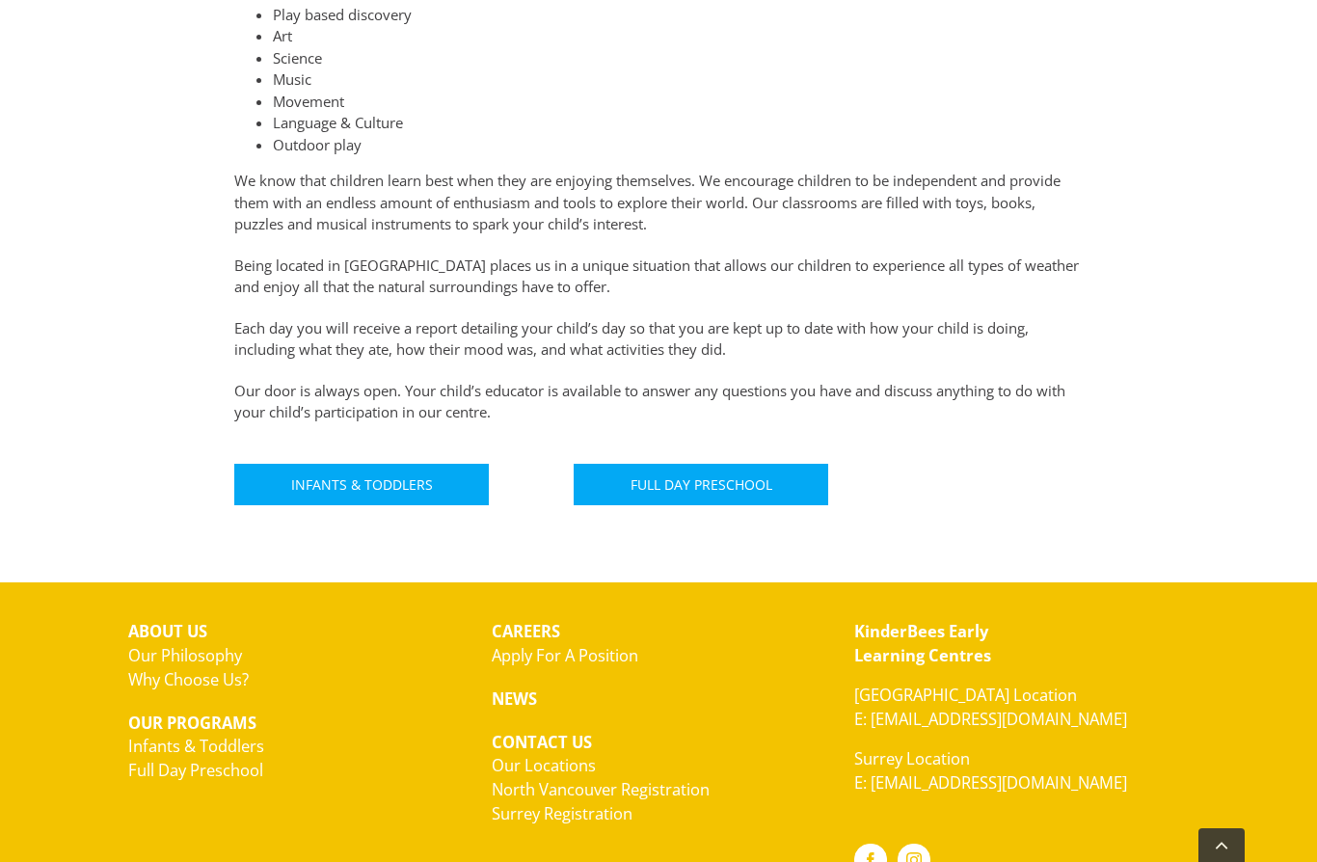
click at [444, 479] on link "Infants & Toddlers" at bounding box center [361, 484] width 254 height 41
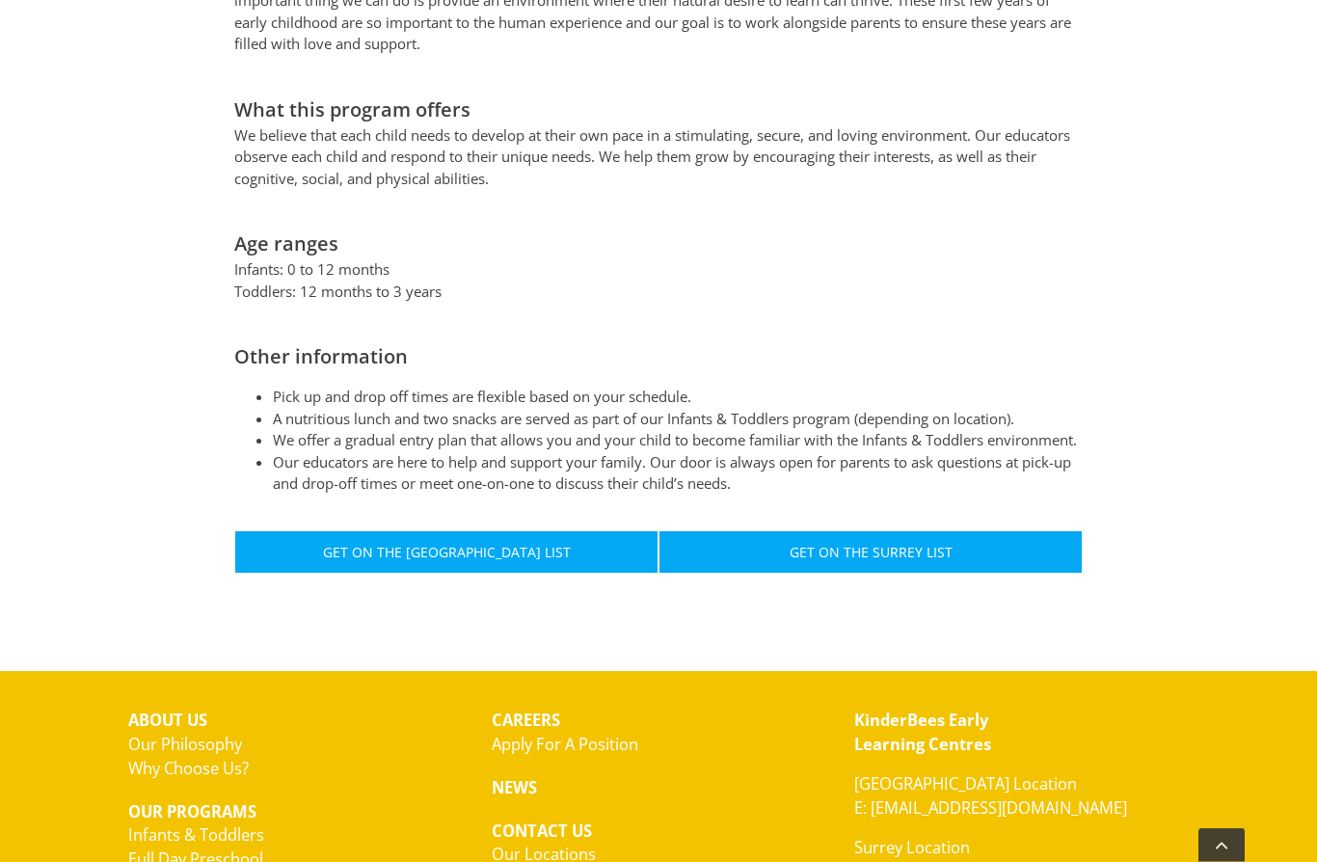
scroll to position [892, 0]
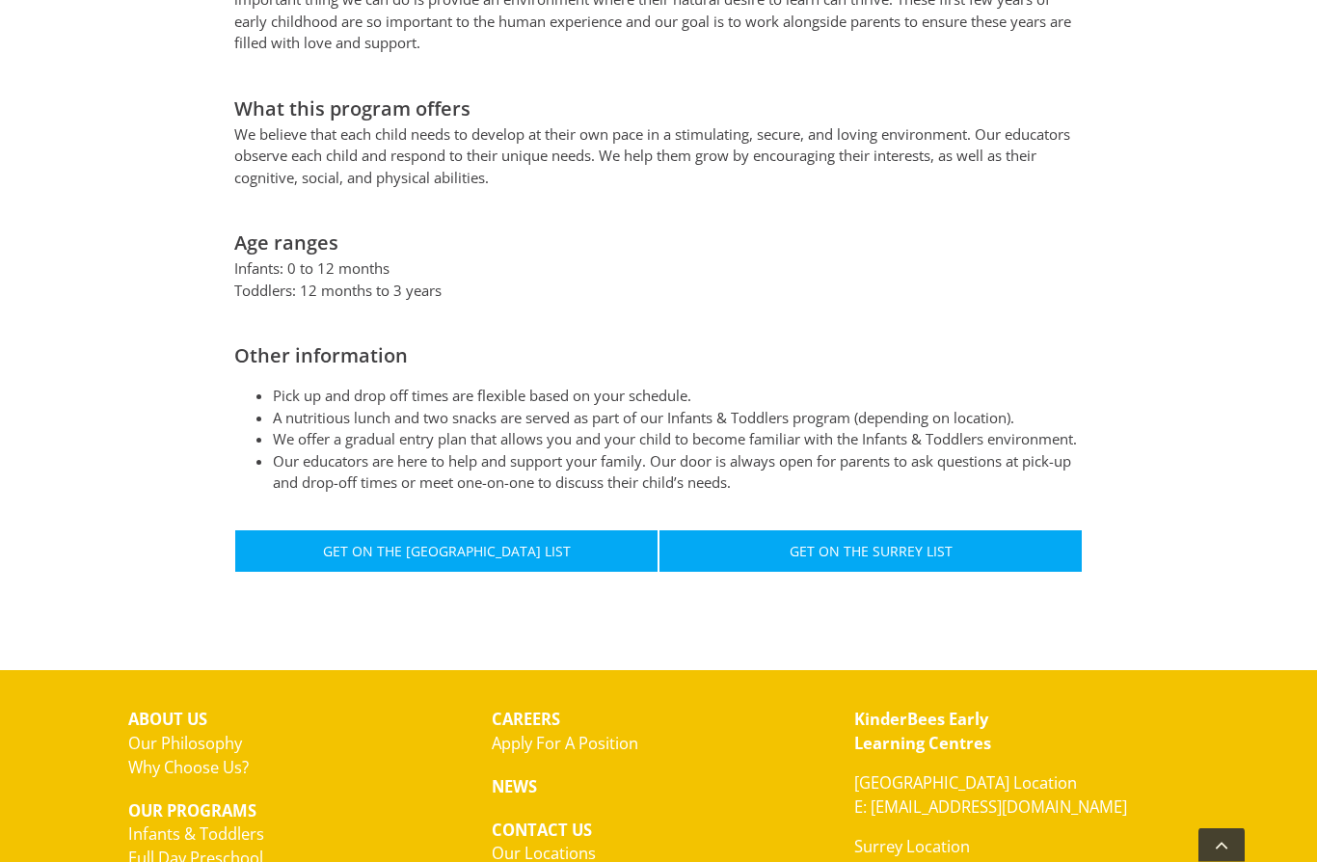
click at [1003, 861] on div "KinderBees Early Learning Centres [GEOGRAPHIC_DATA] Location E: [EMAIL_ADDRESS]…" at bounding box center [1021, 833] width 363 height 281
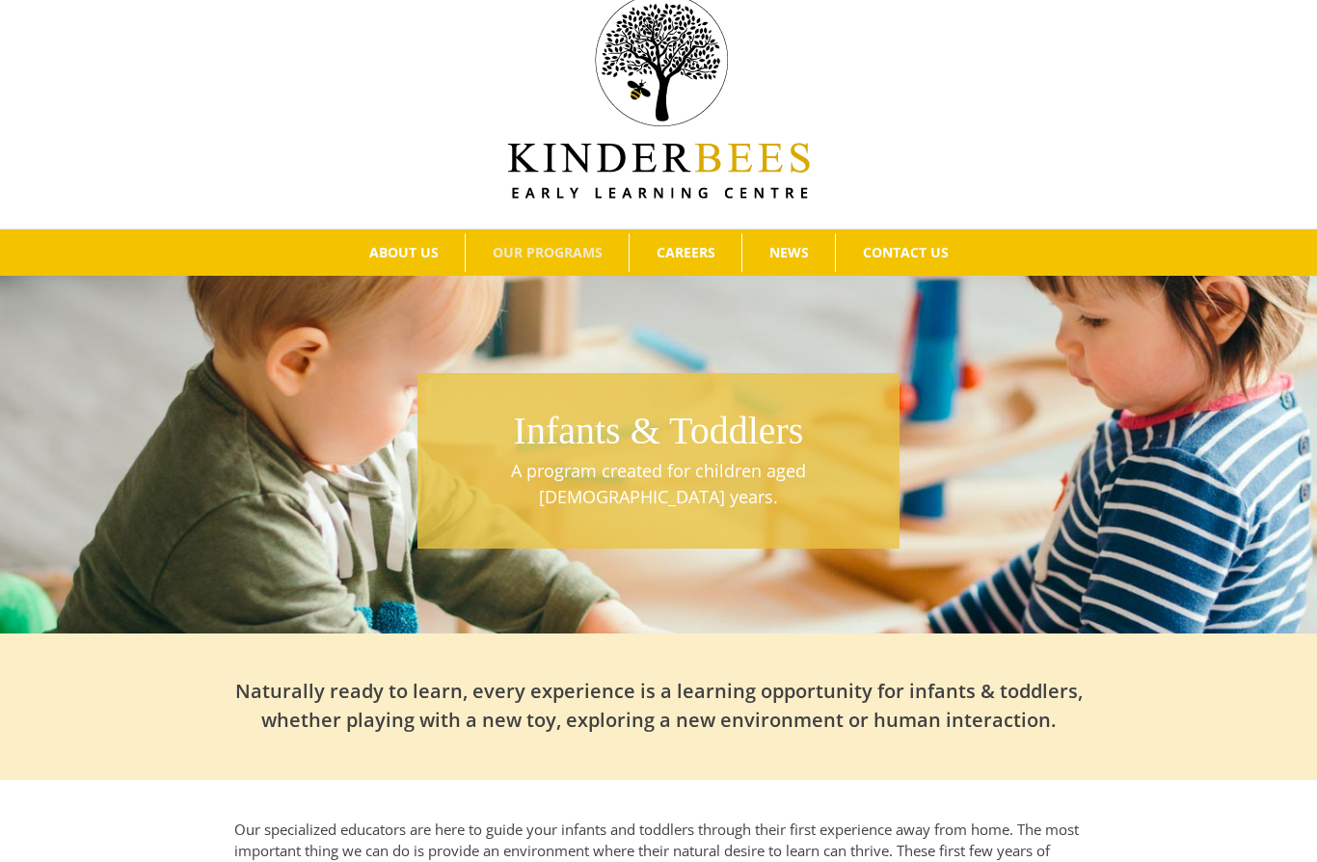
scroll to position [41, 0]
click at [1071, 322] on span "North Vancouver Registration" at bounding box center [963, 323] width 216 height 18
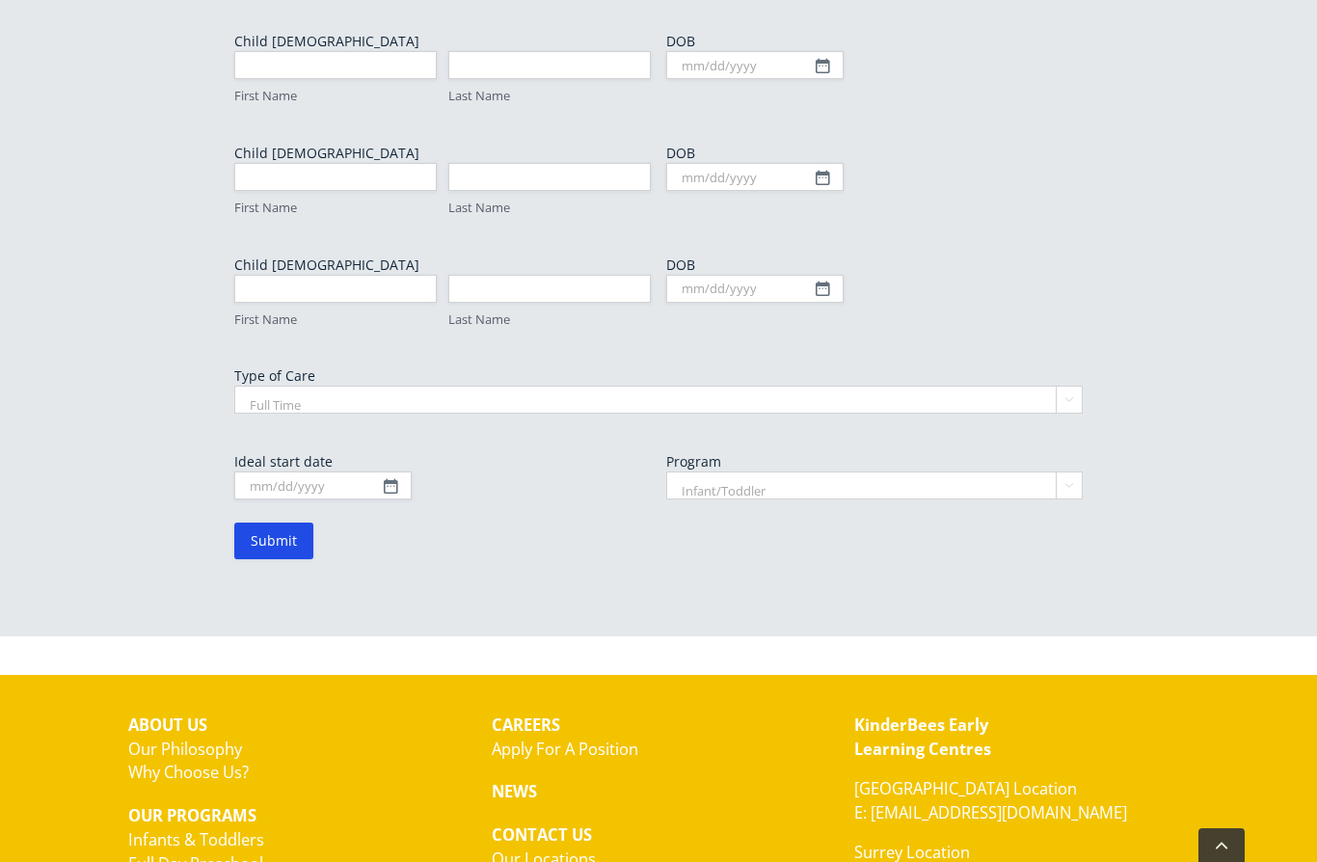
scroll to position [1177, 0]
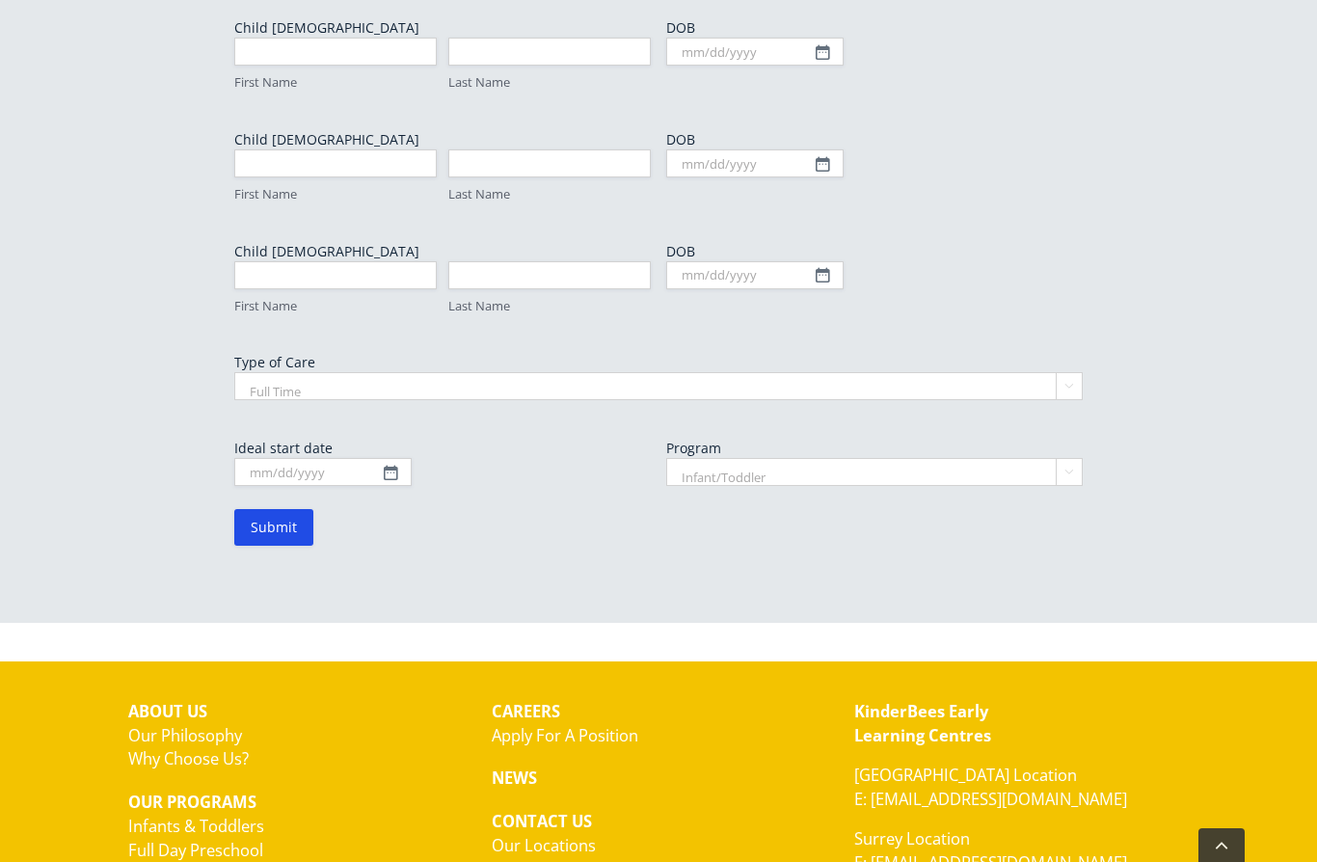
click at [941, 851] on link "E: [EMAIL_ADDRESS][DOMAIN_NAME]" at bounding box center [990, 862] width 273 height 22
click at [944, 788] on link "E: [EMAIL_ADDRESS][DOMAIN_NAME]" at bounding box center [990, 799] width 273 height 22
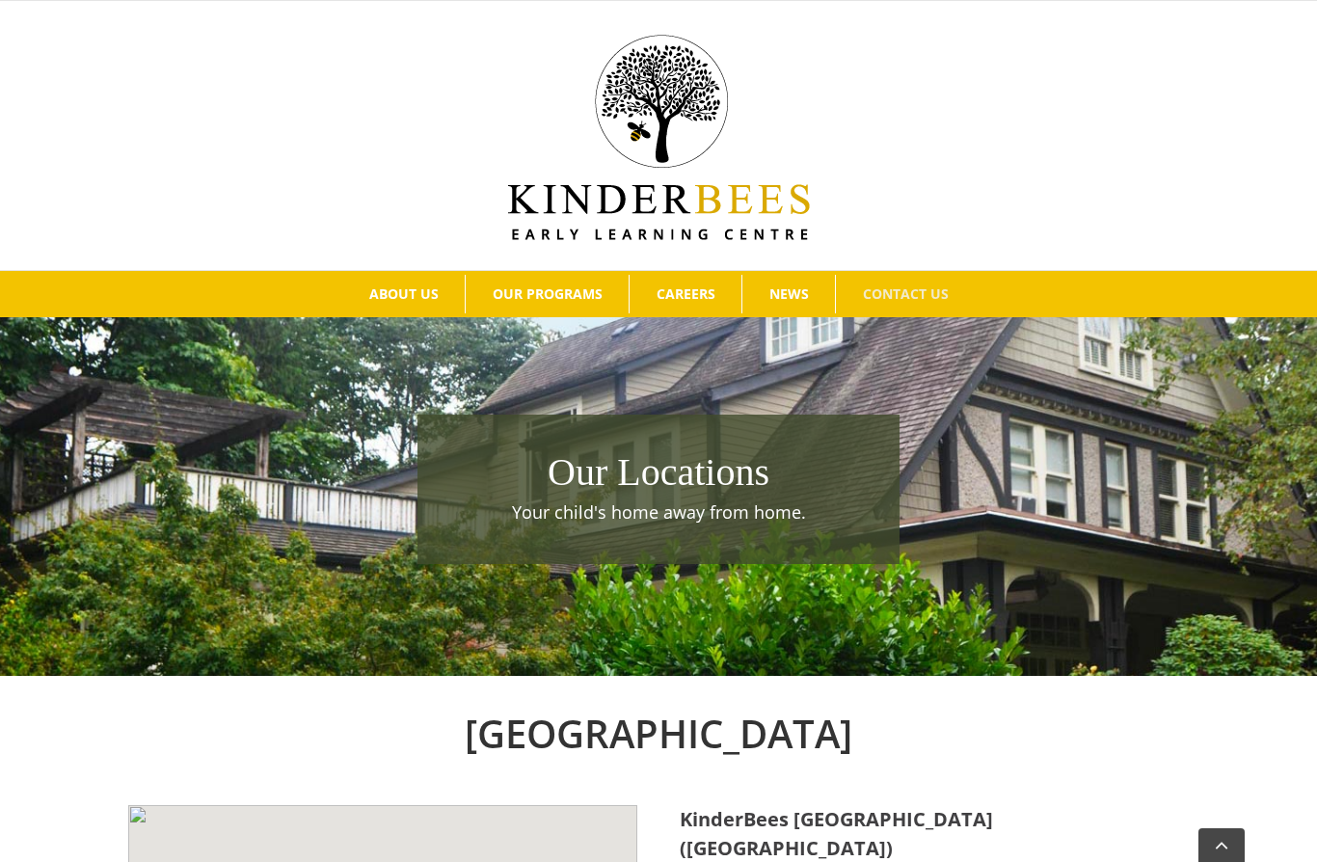
scroll to position [751, 0]
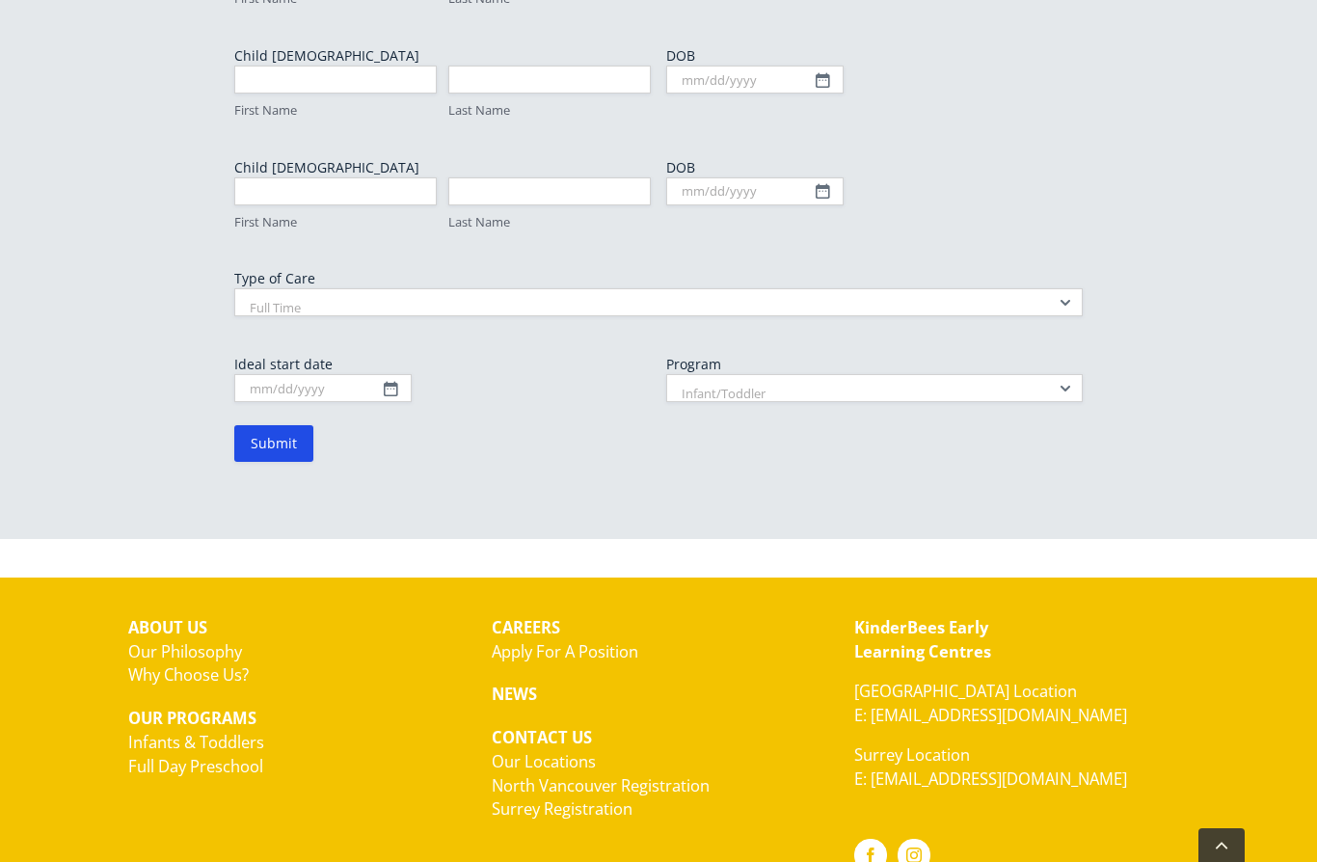
scroll to position [1261, 0]
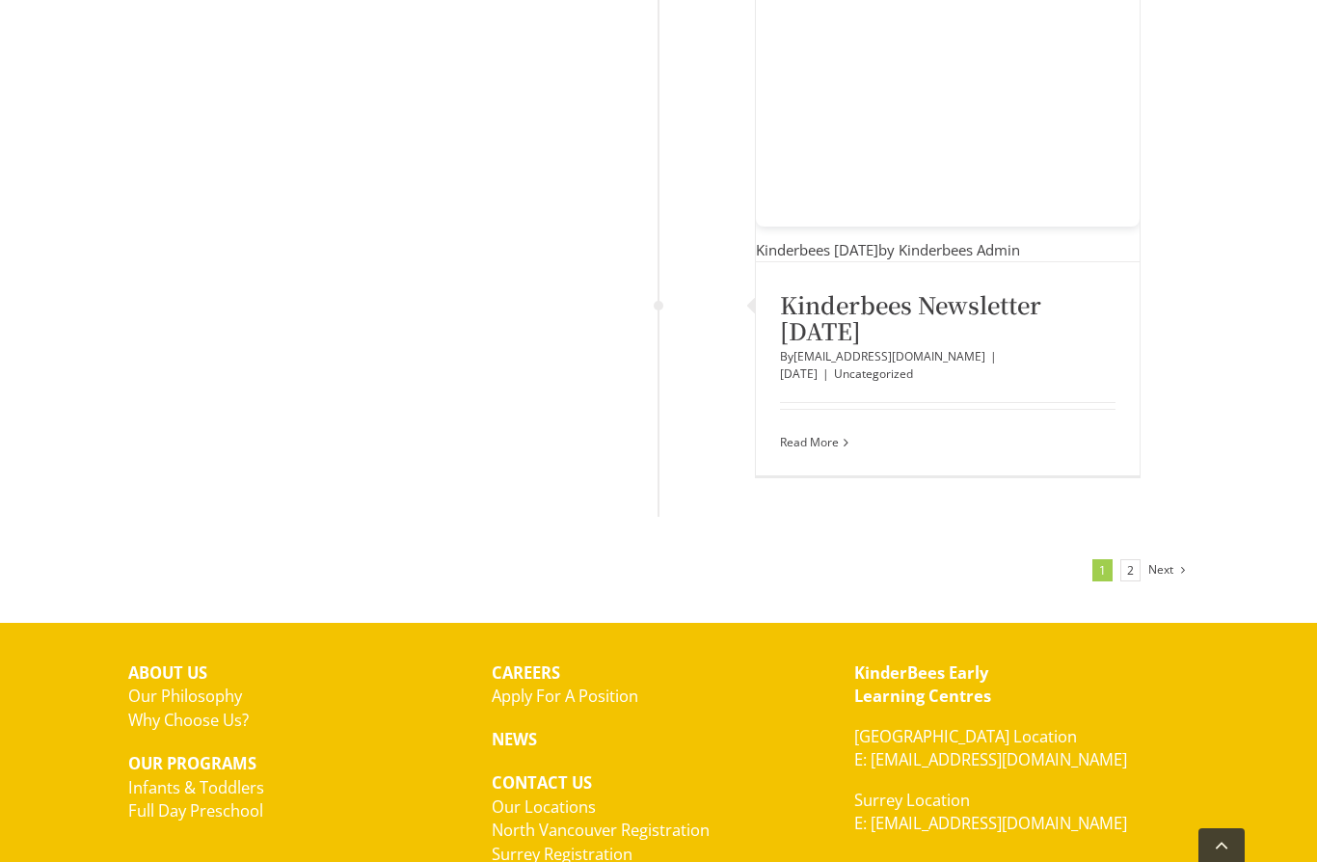
scroll to position [7543, 0]
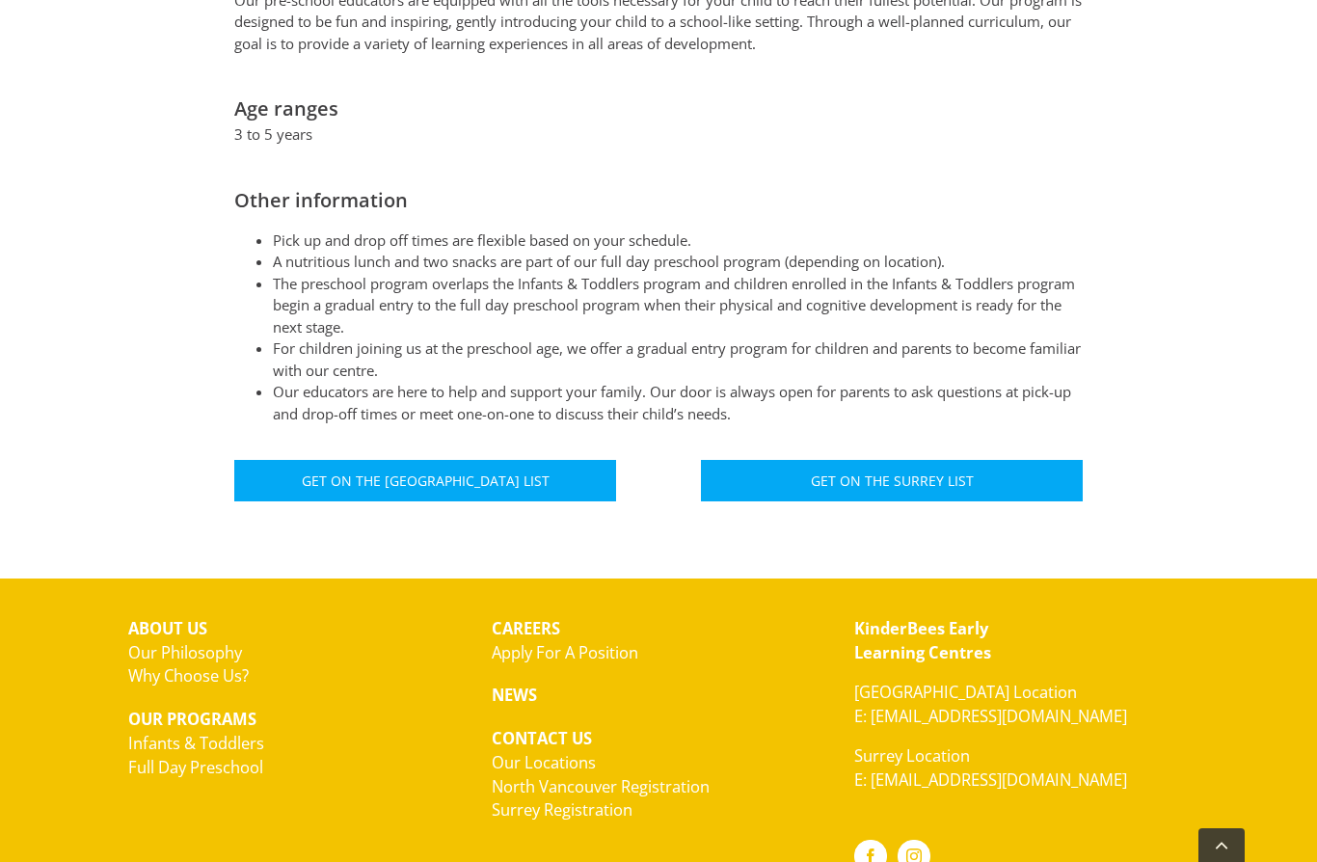
scroll to position [1027, 0]
